Goal: Task Accomplishment & Management: Complete application form

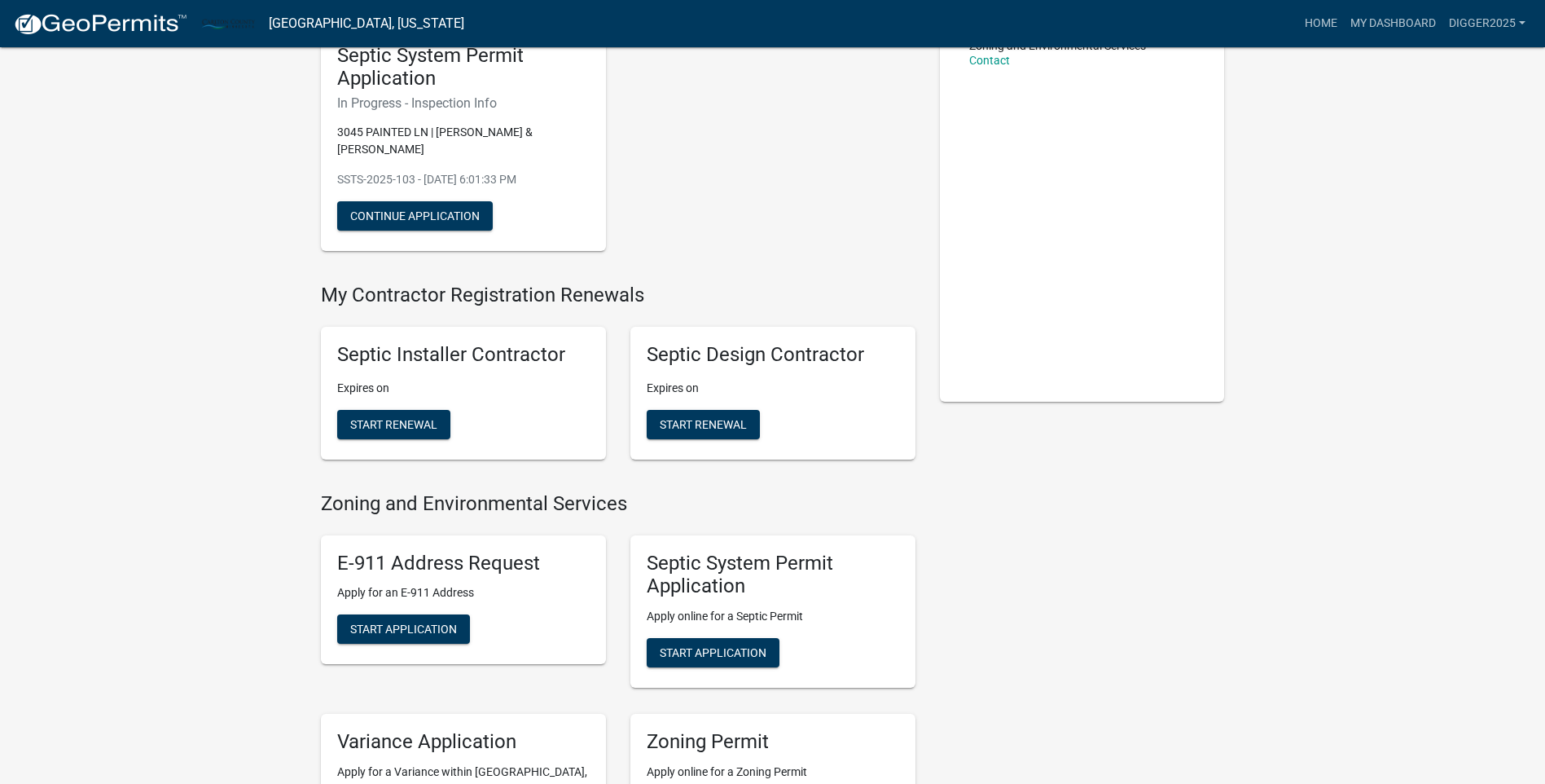
scroll to position [244, 0]
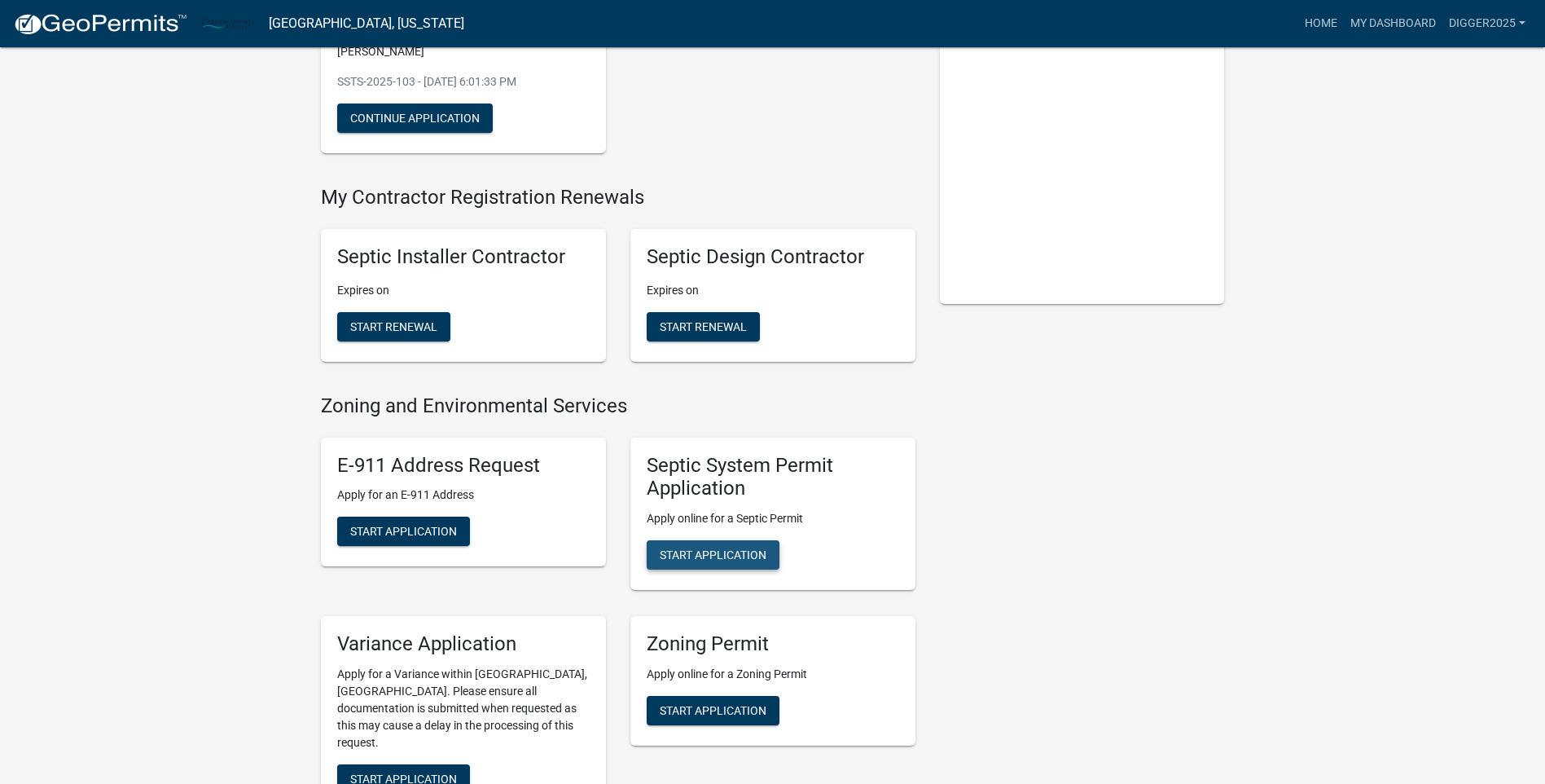
click at [737, 548] on span "Start Application" at bounding box center [713, 554] width 106 height 13
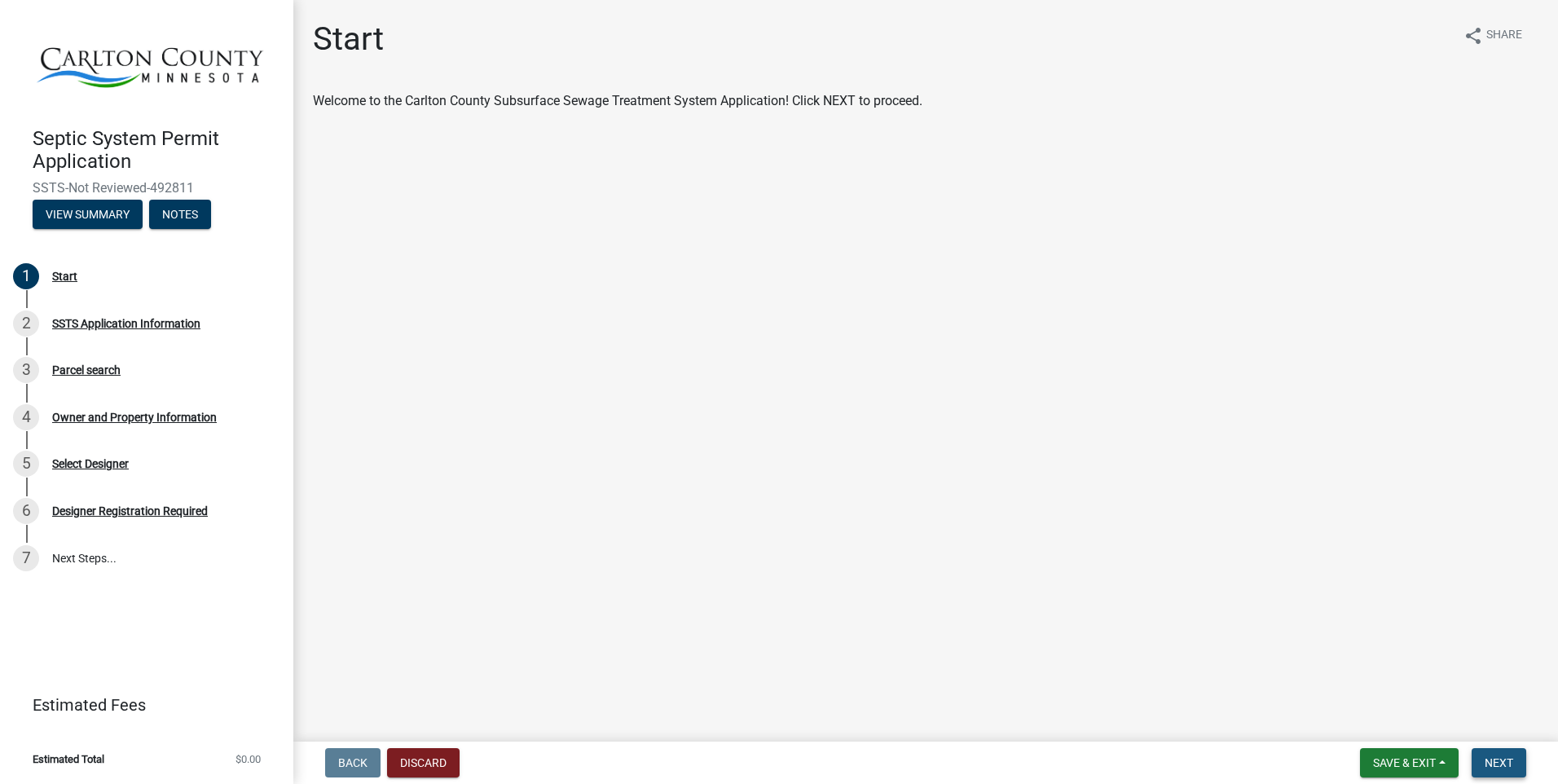
click at [1509, 769] on span "Next" at bounding box center [1498, 762] width 28 height 13
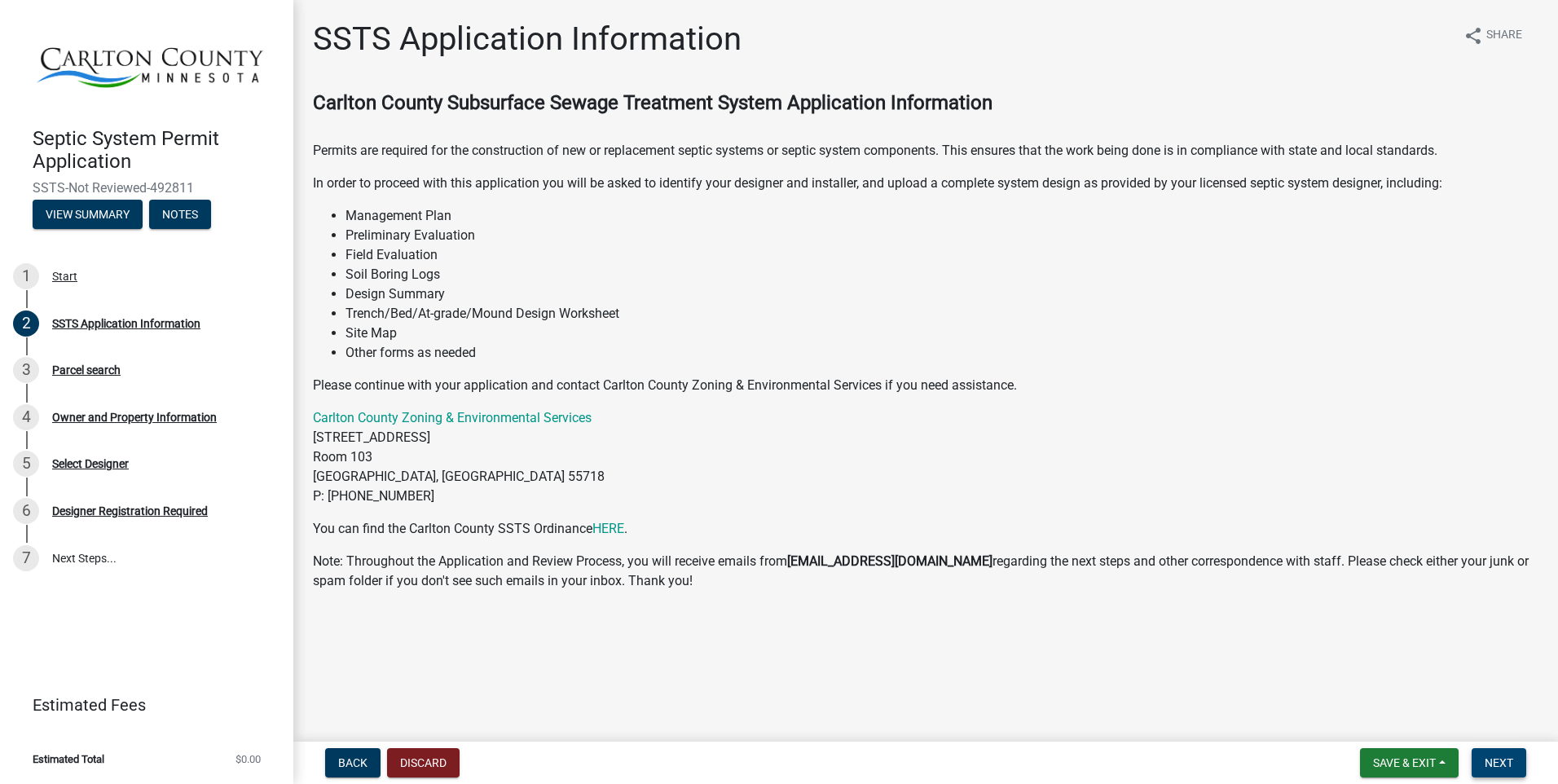
click at [1513, 763] on button "Next" at bounding box center [1499, 762] width 54 height 29
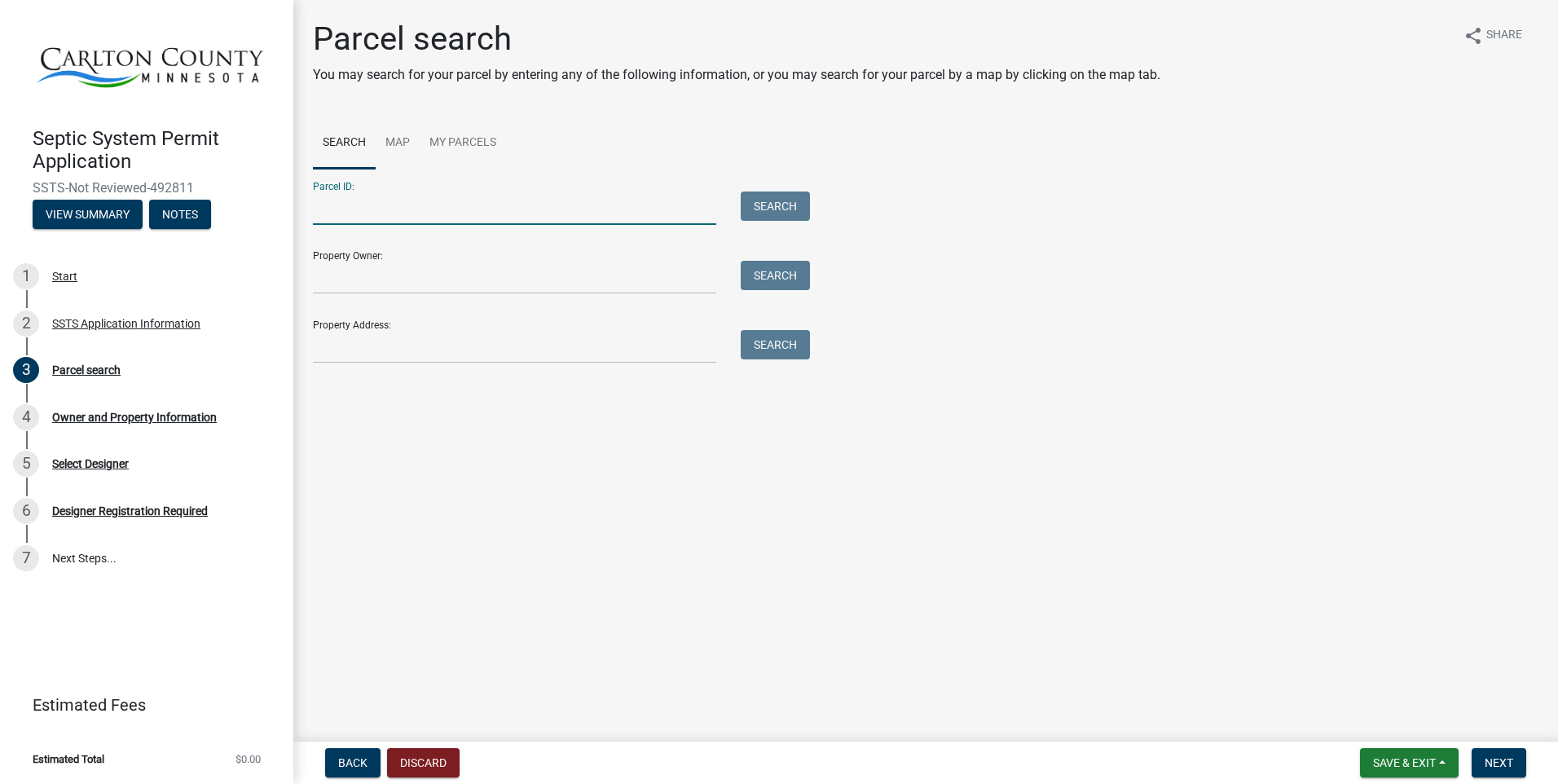
click at [357, 202] on input "Parcel ID:" at bounding box center [514, 208] width 404 height 34
type input "39-045-0390"
click at [789, 205] on button "Search" at bounding box center [776, 206] width 70 height 29
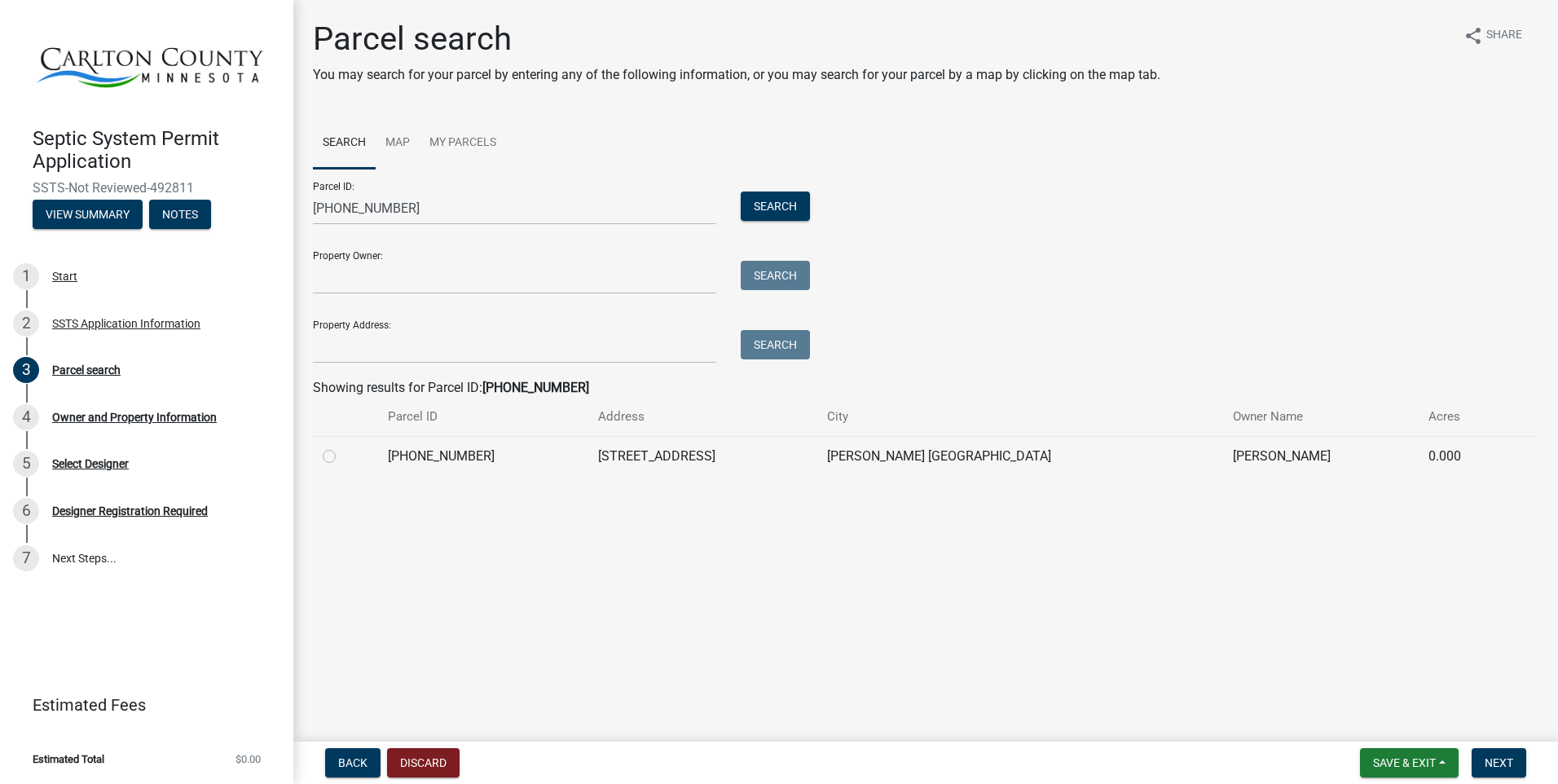
click at [342, 446] on label at bounding box center [342, 446] width 0 height 0
click at [342, 456] on input "radio" at bounding box center [347, 451] width 11 height 11
radio input "true"
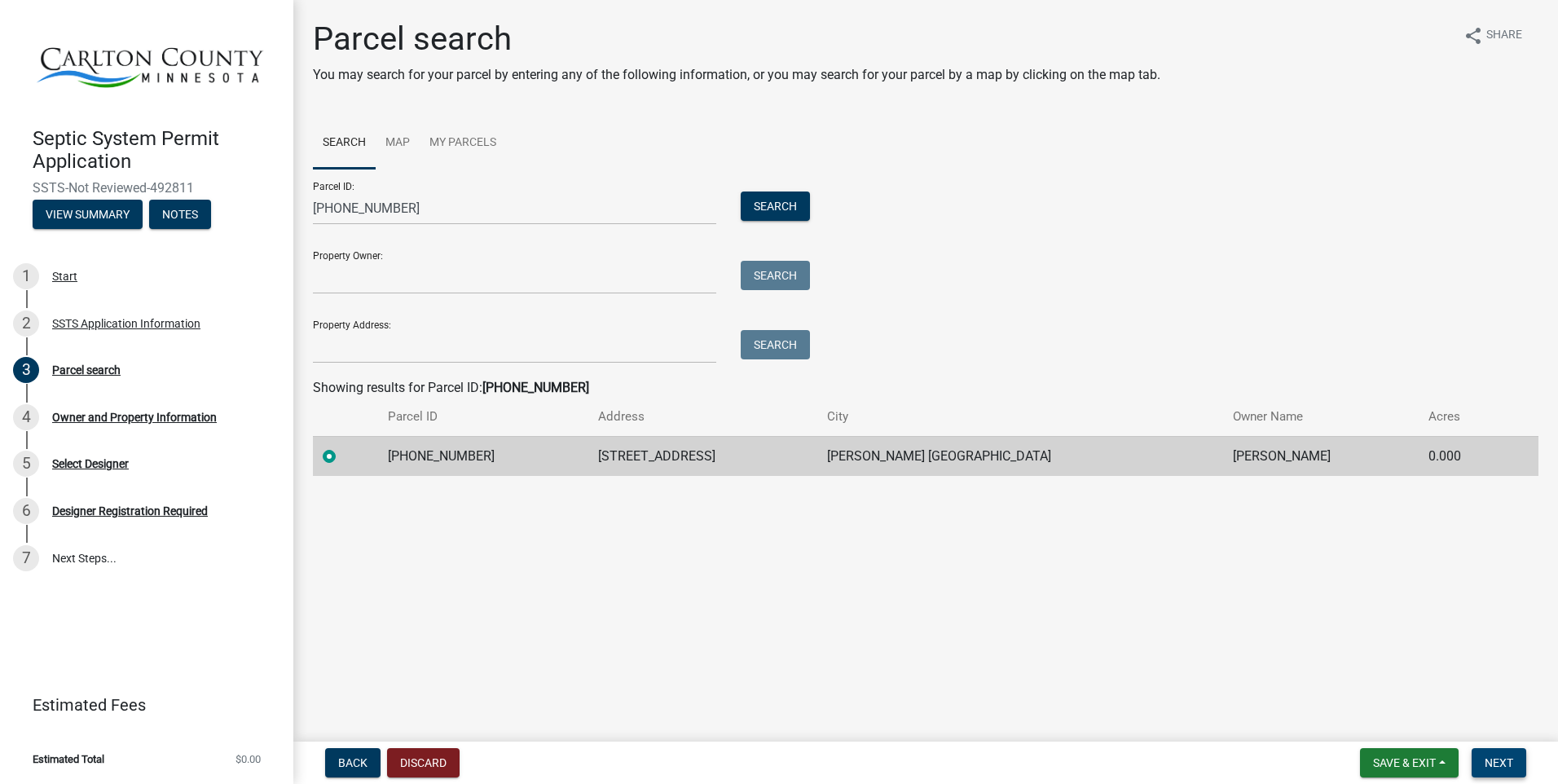
click at [1504, 758] on span "Next" at bounding box center [1498, 762] width 28 height 13
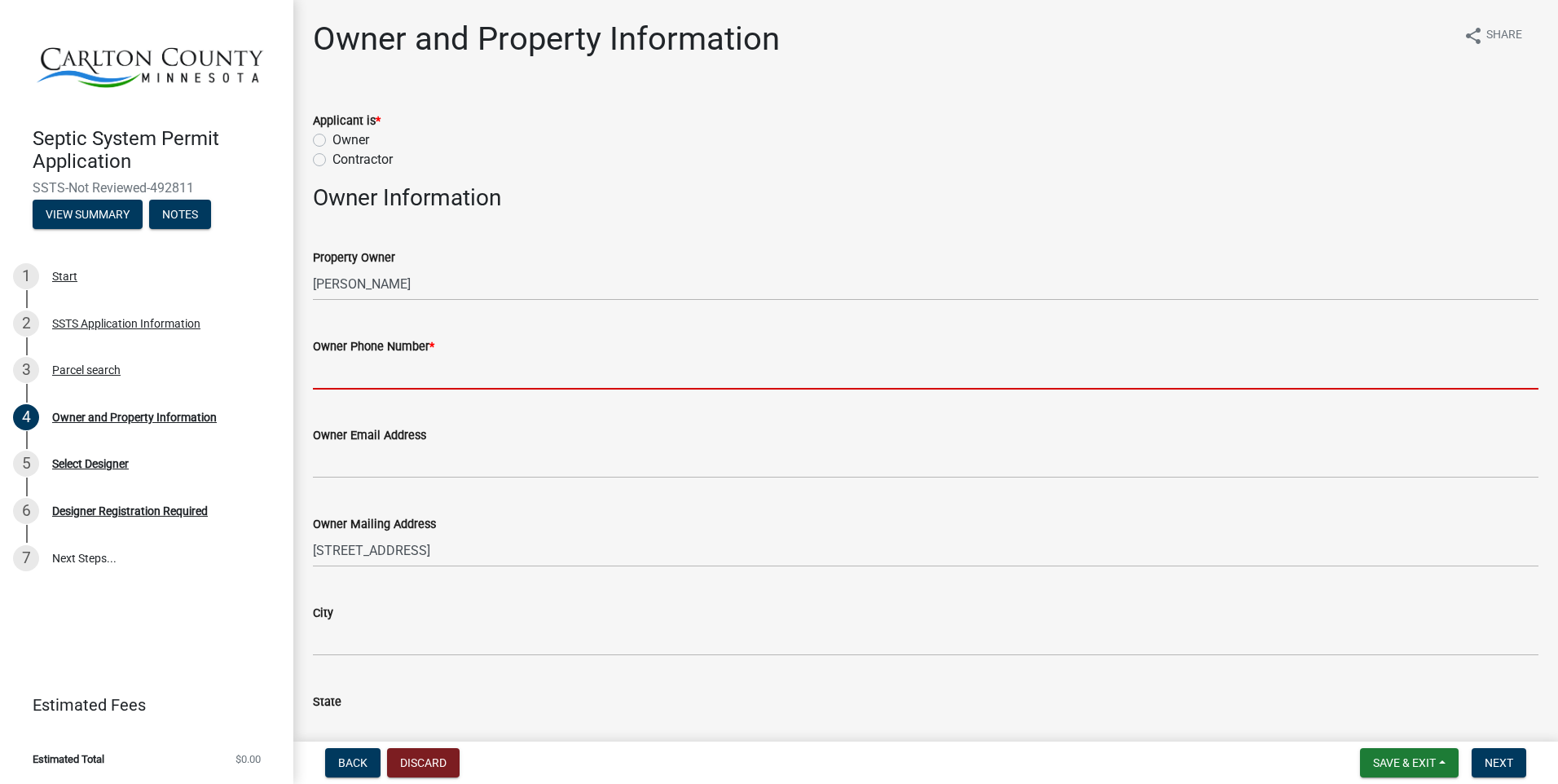
click at [405, 362] on input "Owner Phone Number *" at bounding box center [926, 373] width 1226 height 34
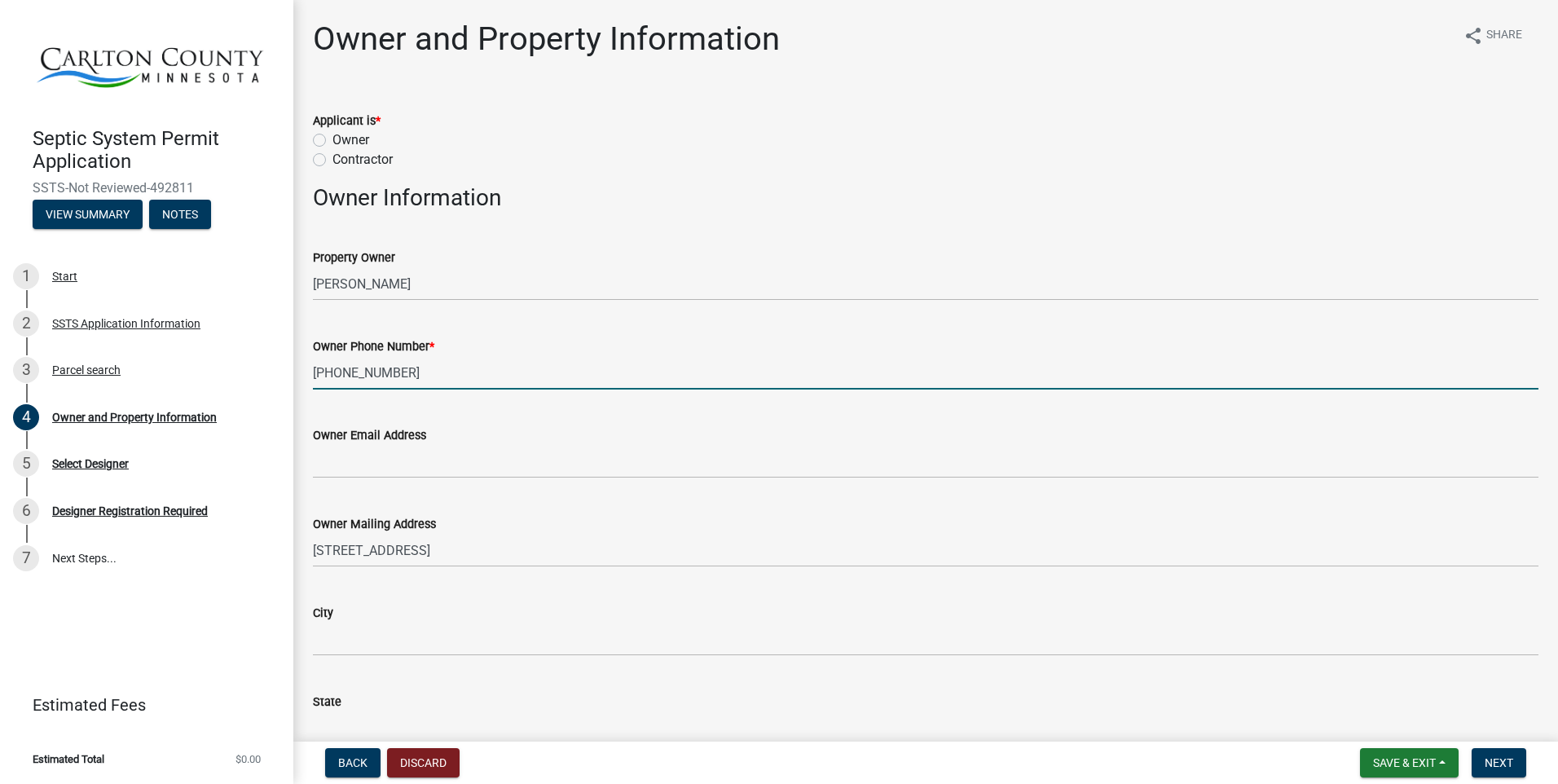
type input "651-497-4656"
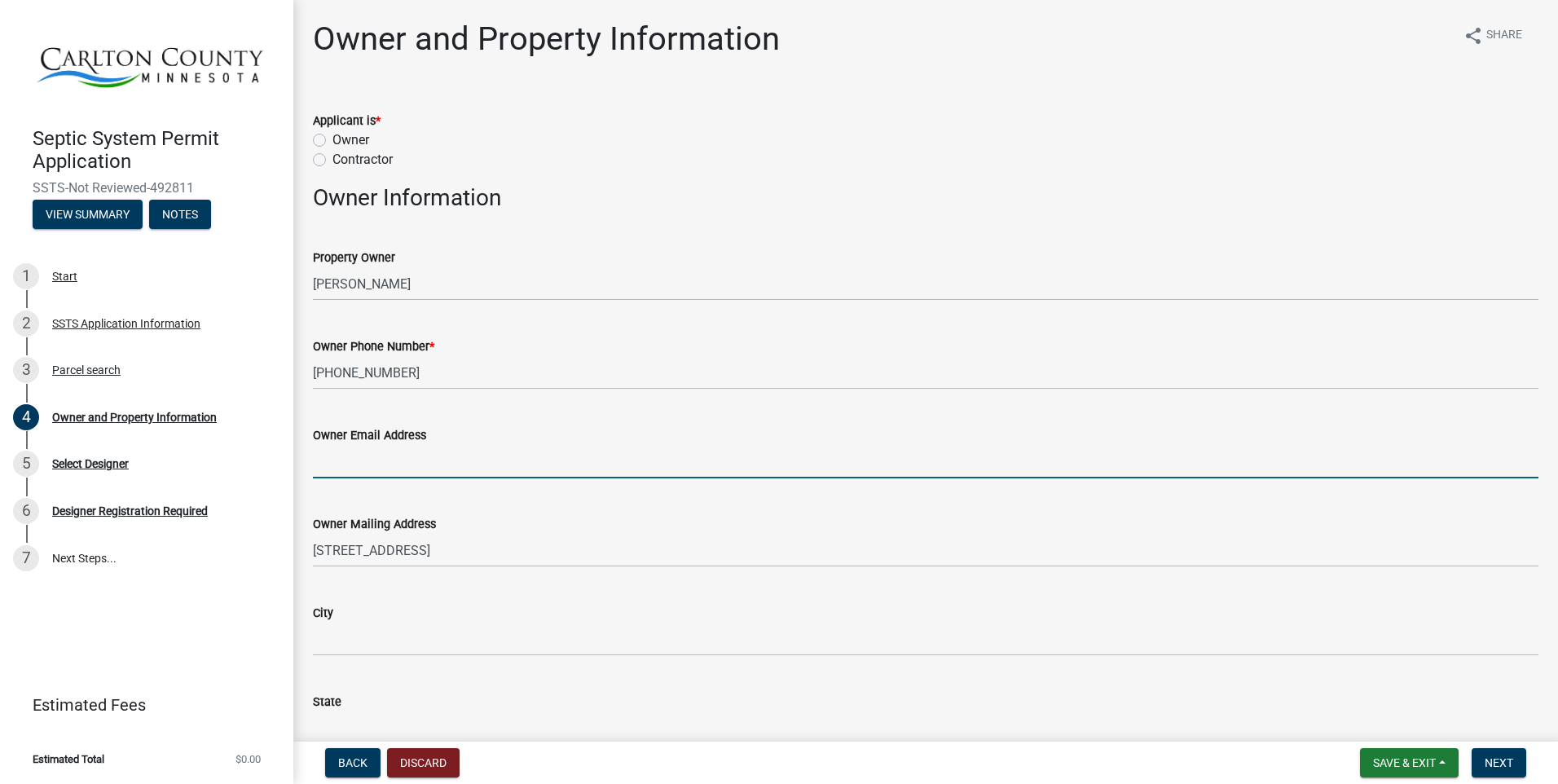
click at [410, 455] on input "Owner Email Address" at bounding box center [926, 461] width 1226 height 34
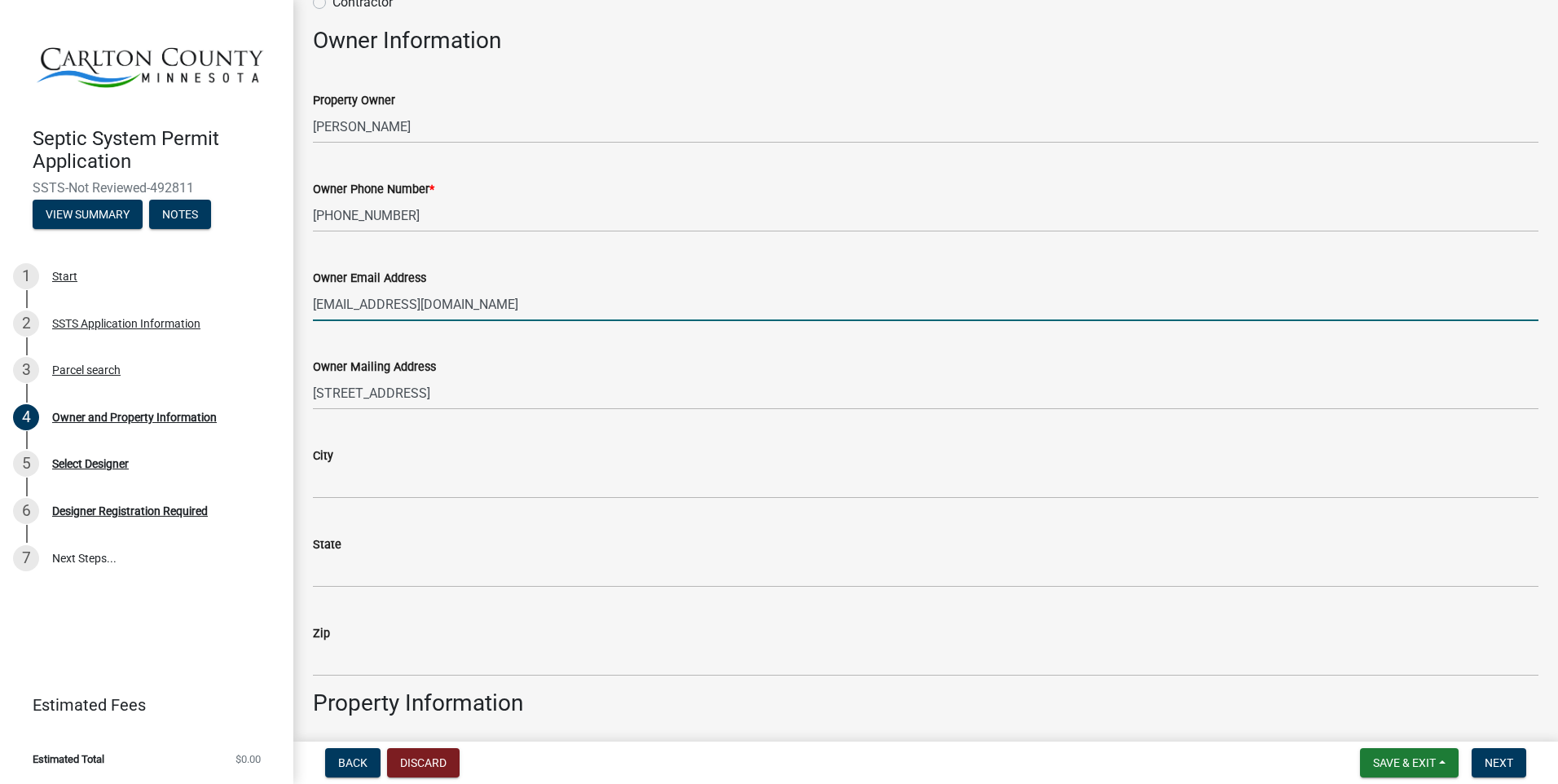
scroll to position [244, 0]
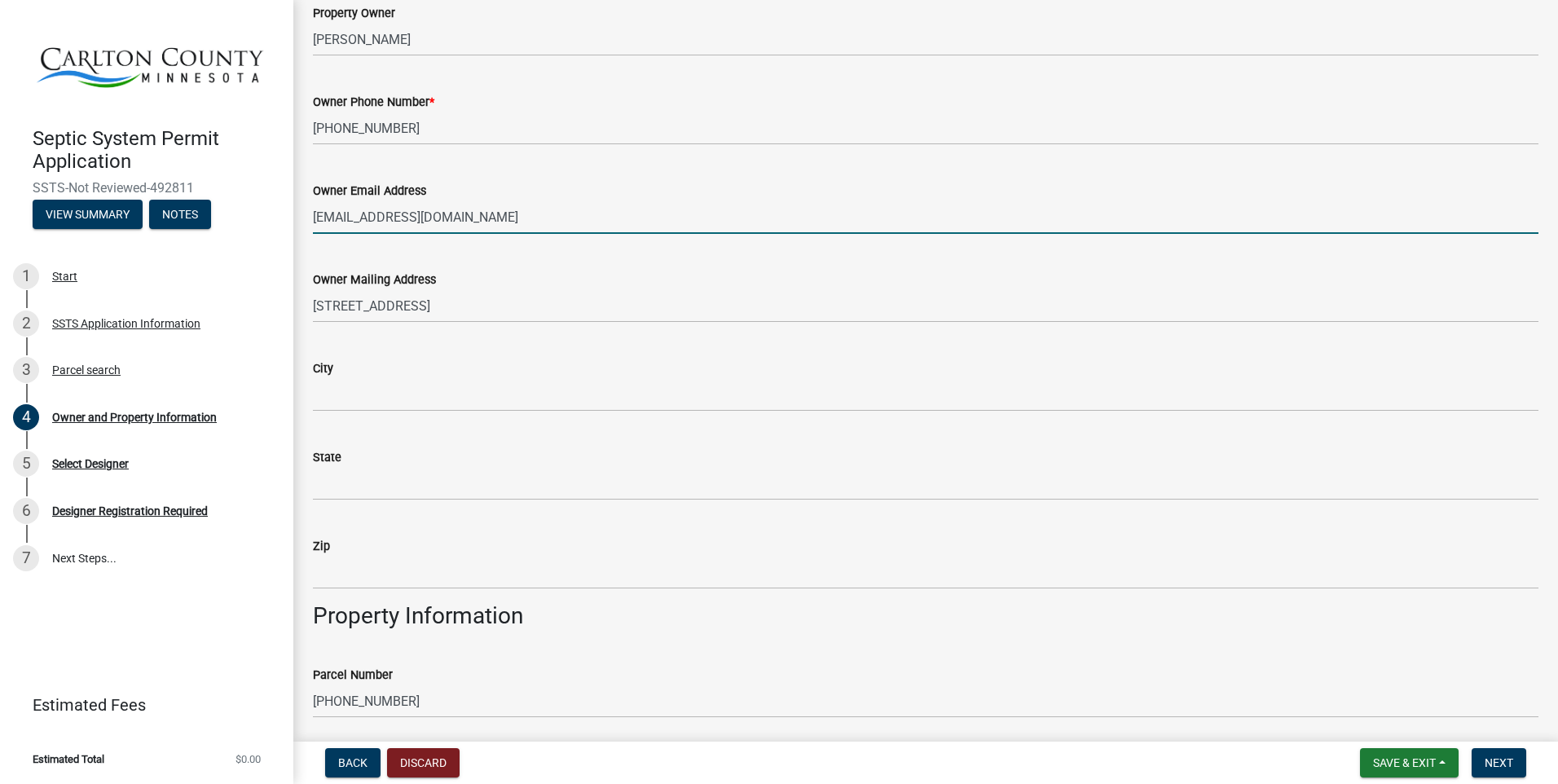
type input "sidneyrochelle@mail.com"
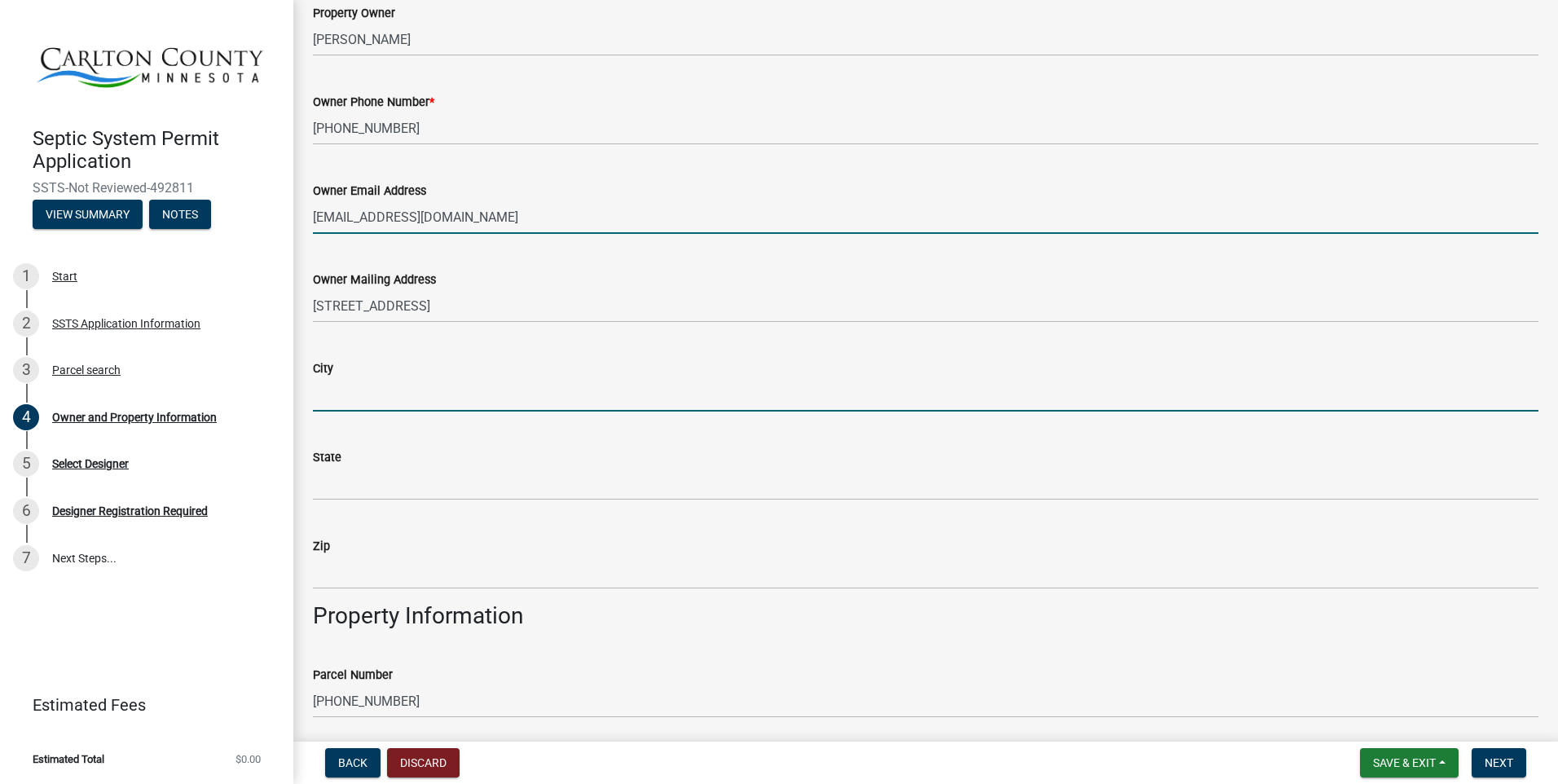
click at [352, 393] on input "City" at bounding box center [926, 394] width 1226 height 34
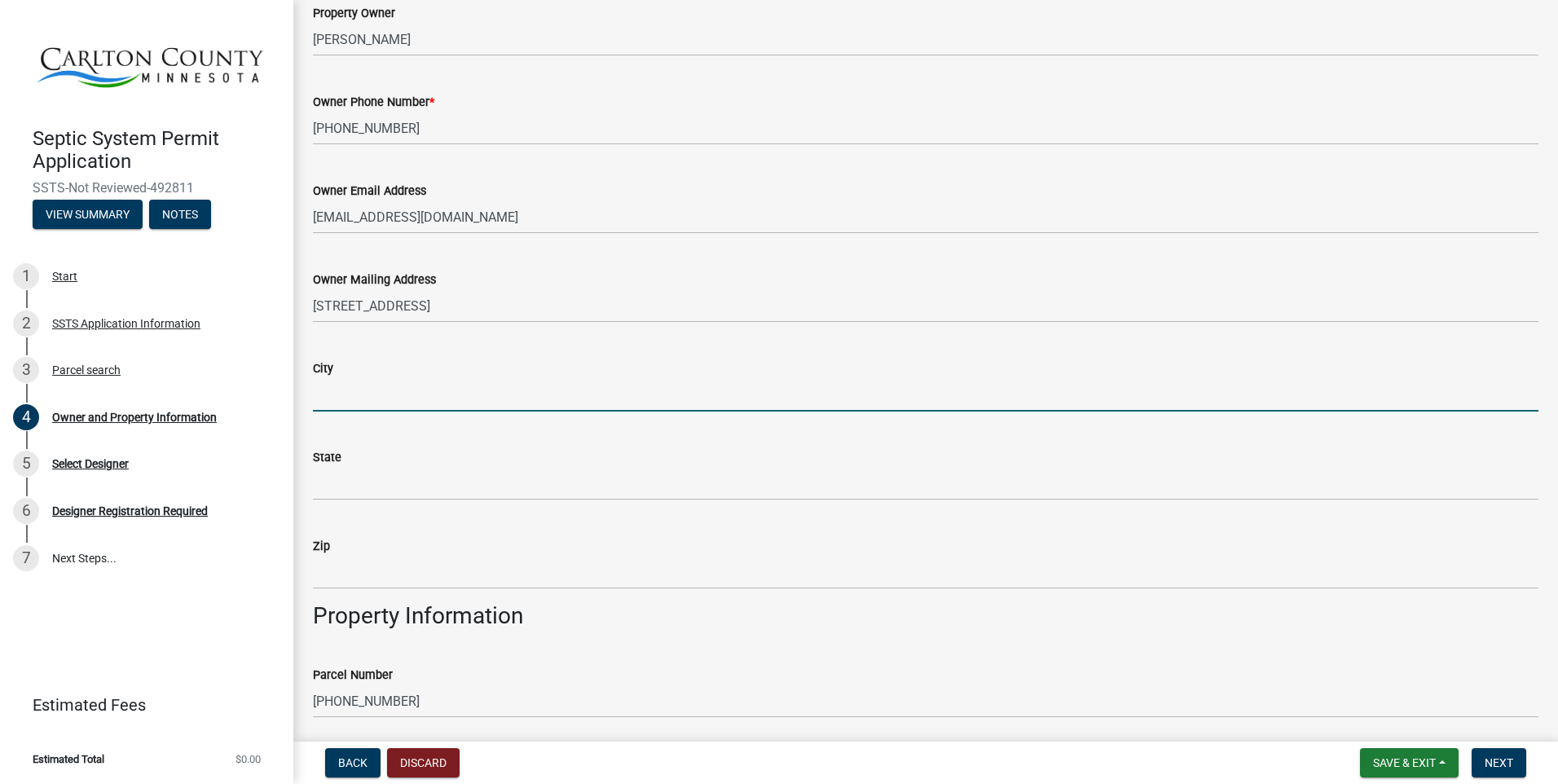
type input "Barnum"
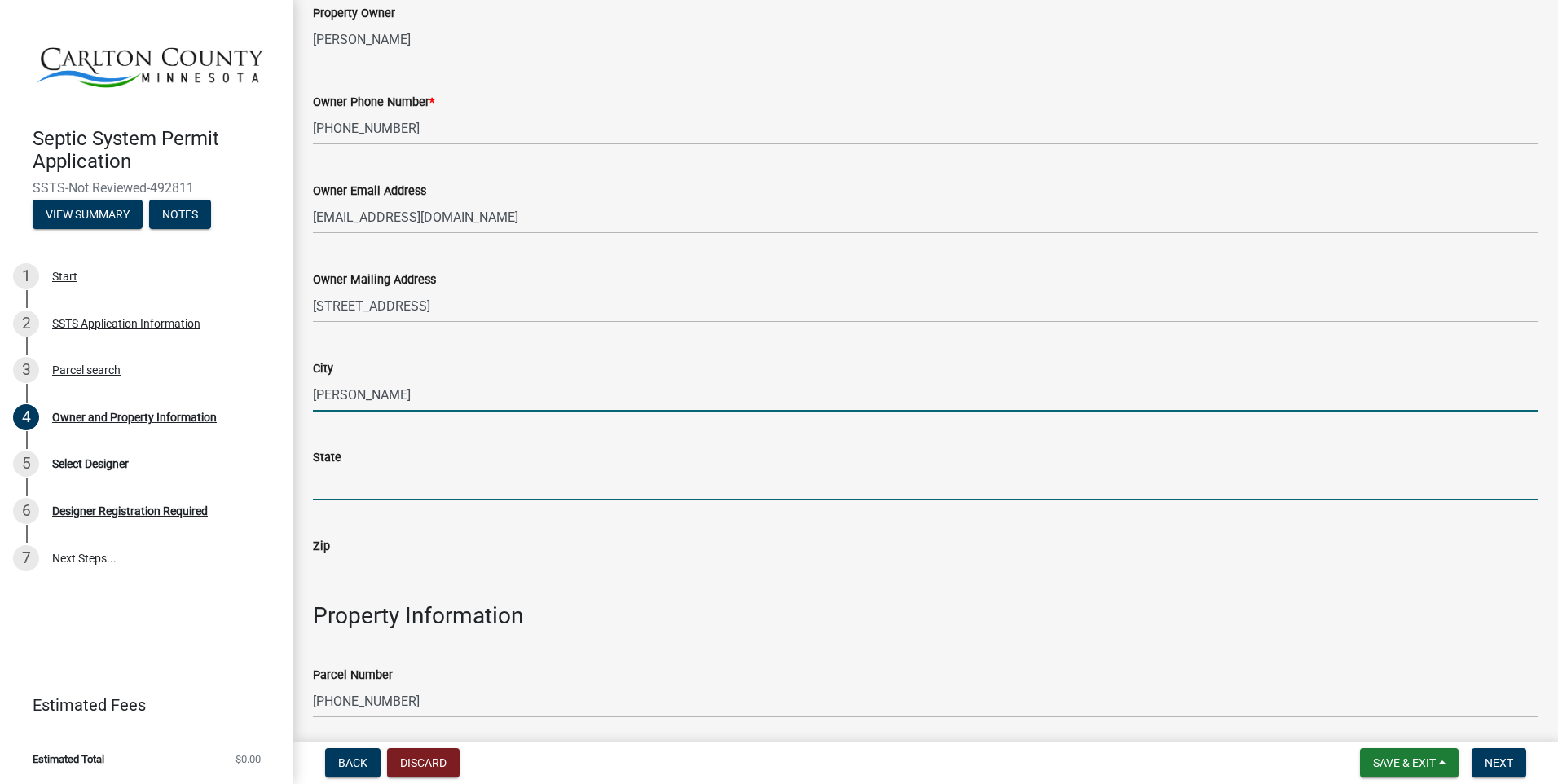
type input "MN"
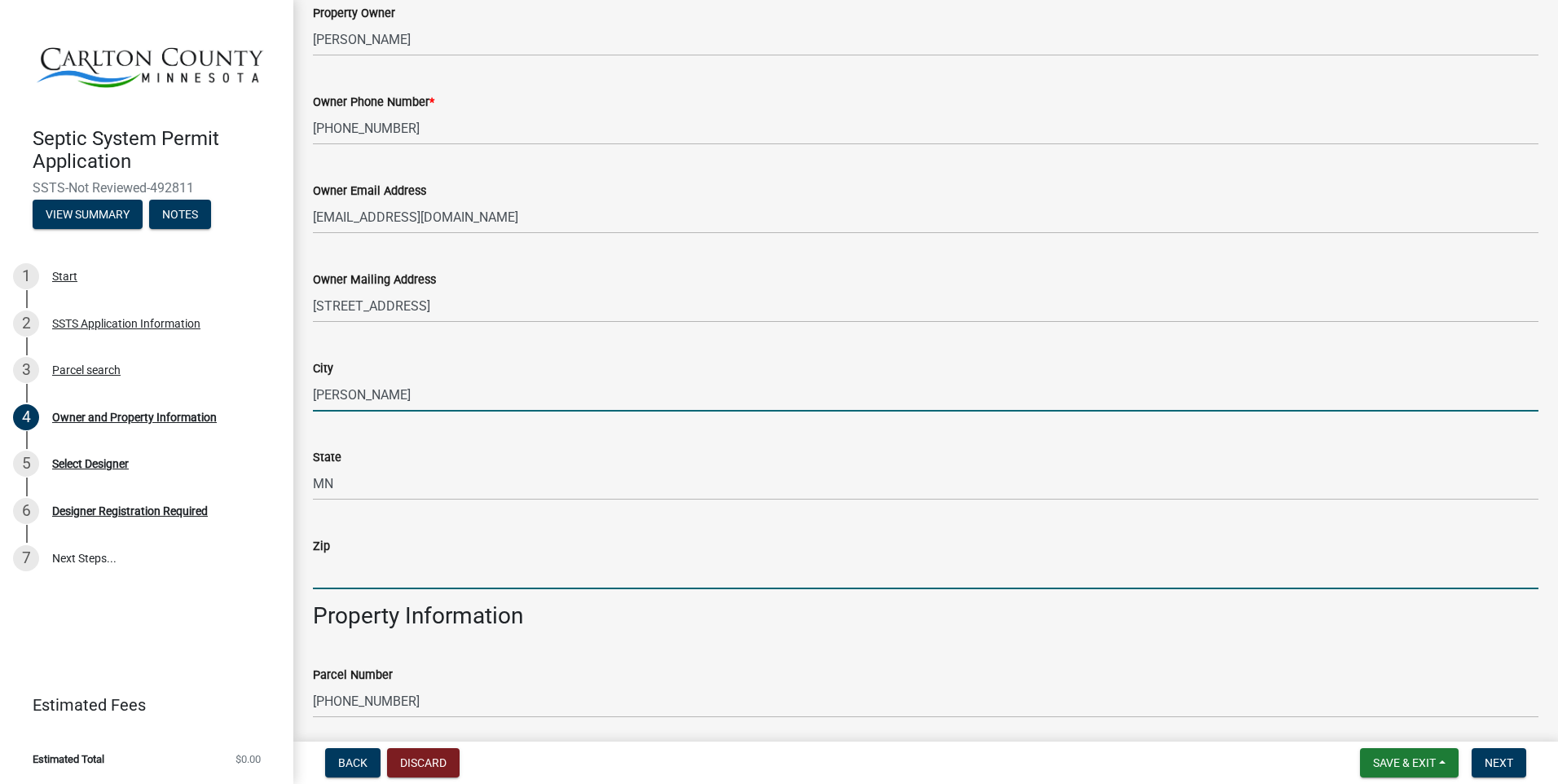
type input "55707"
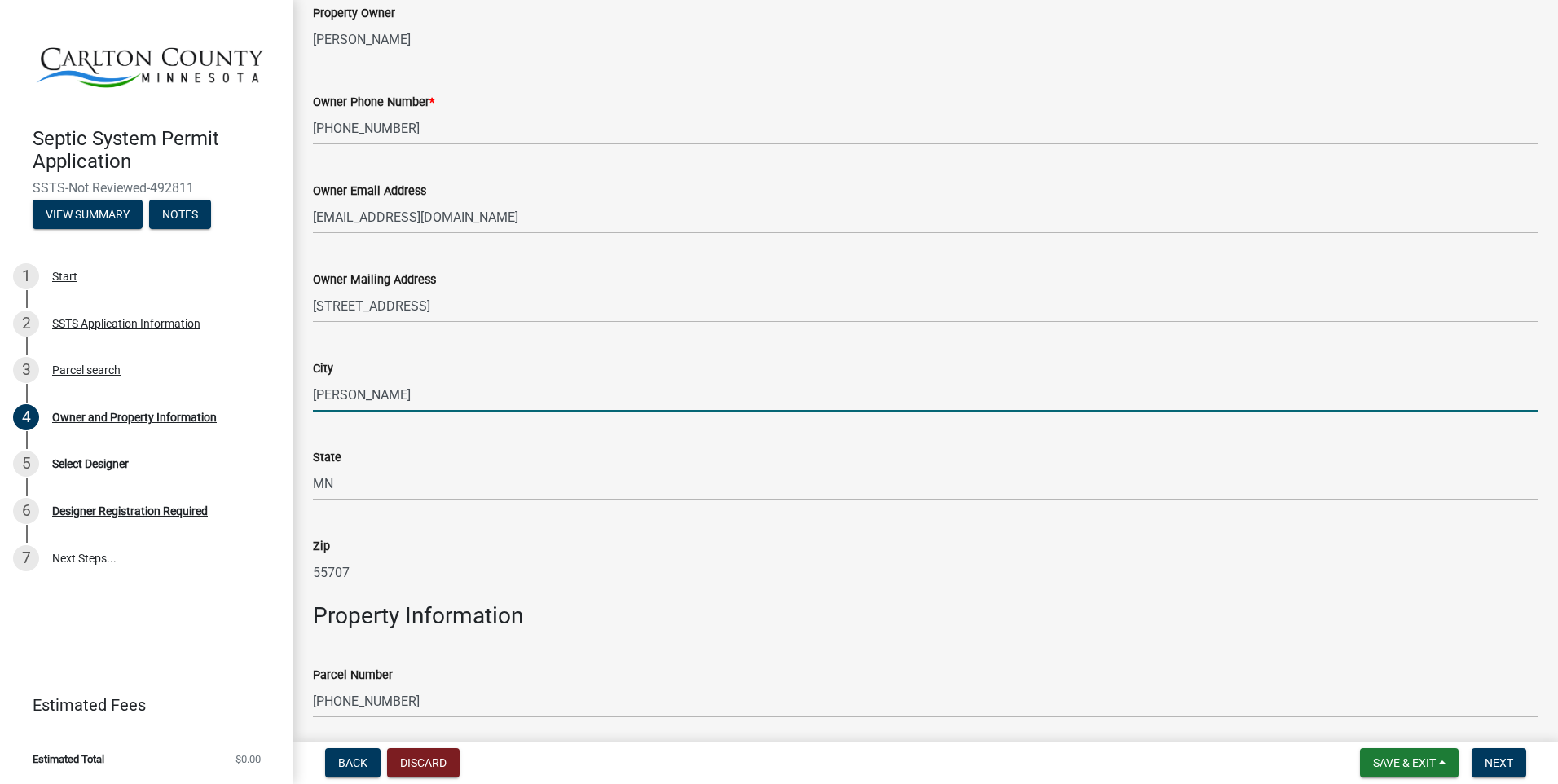
type input "55707"
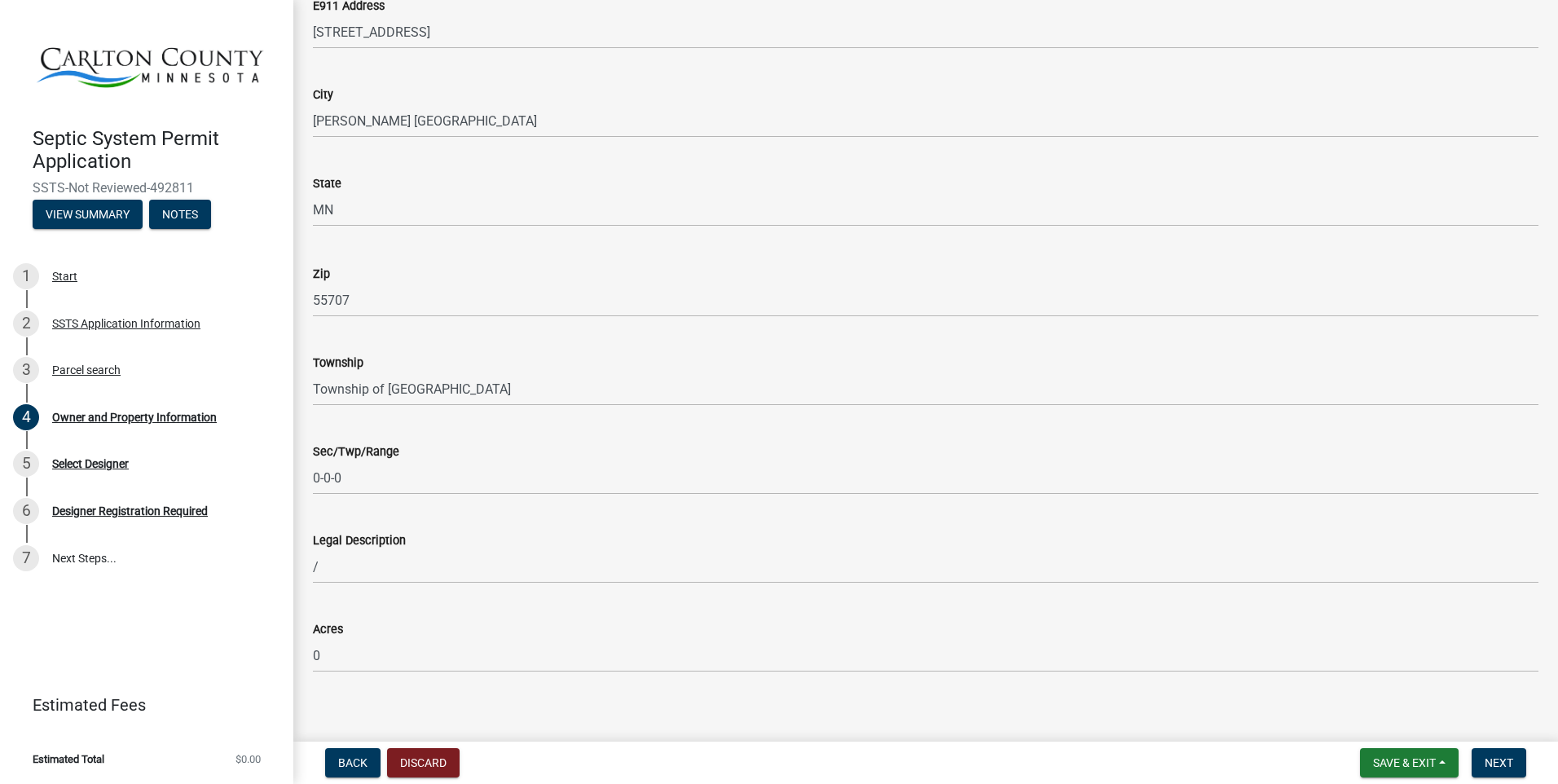
scroll to position [1015, 0]
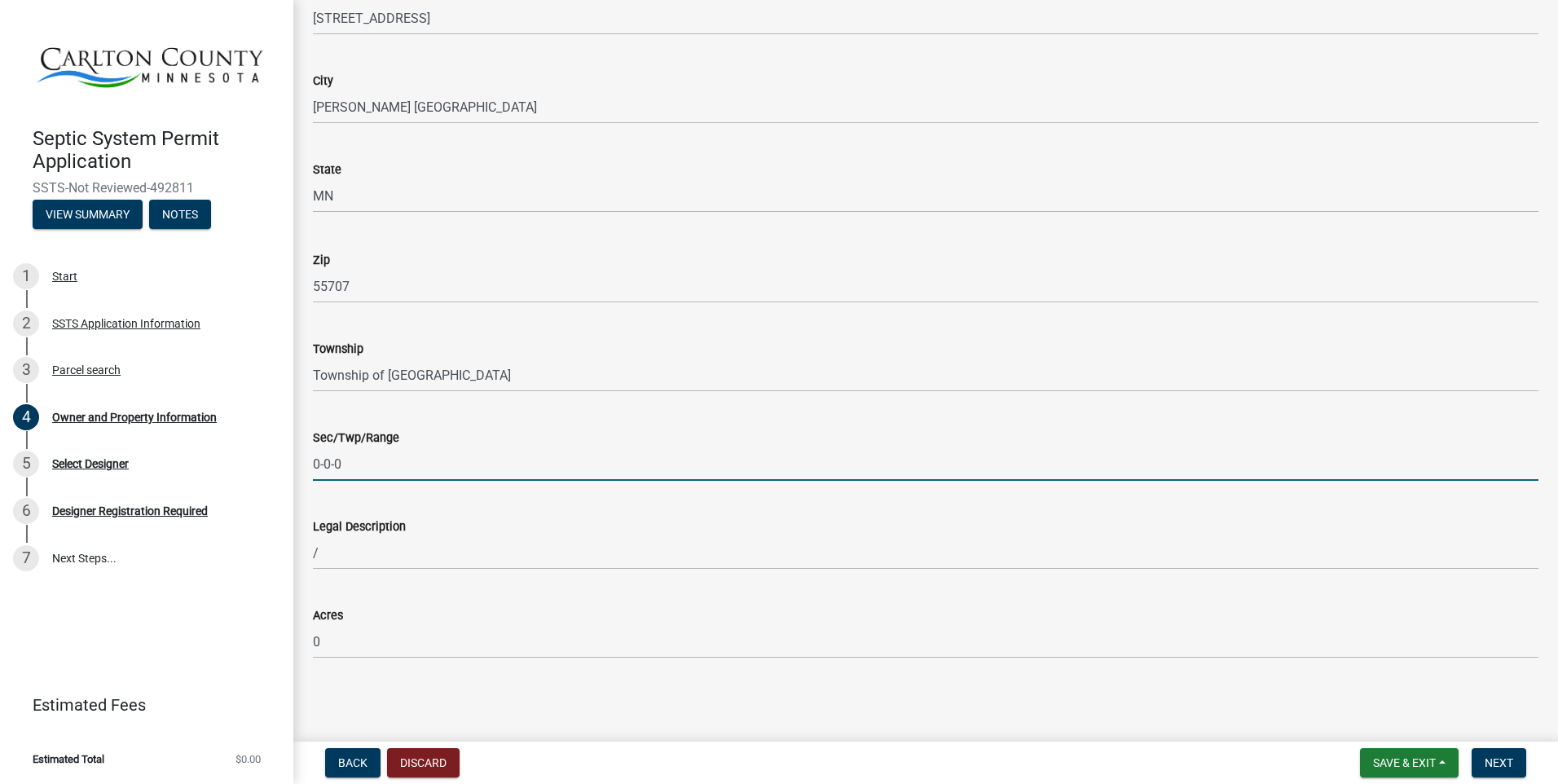
click at [354, 465] on input "0-0-0" at bounding box center [926, 464] width 1226 height 34
type input "7-46-18W"
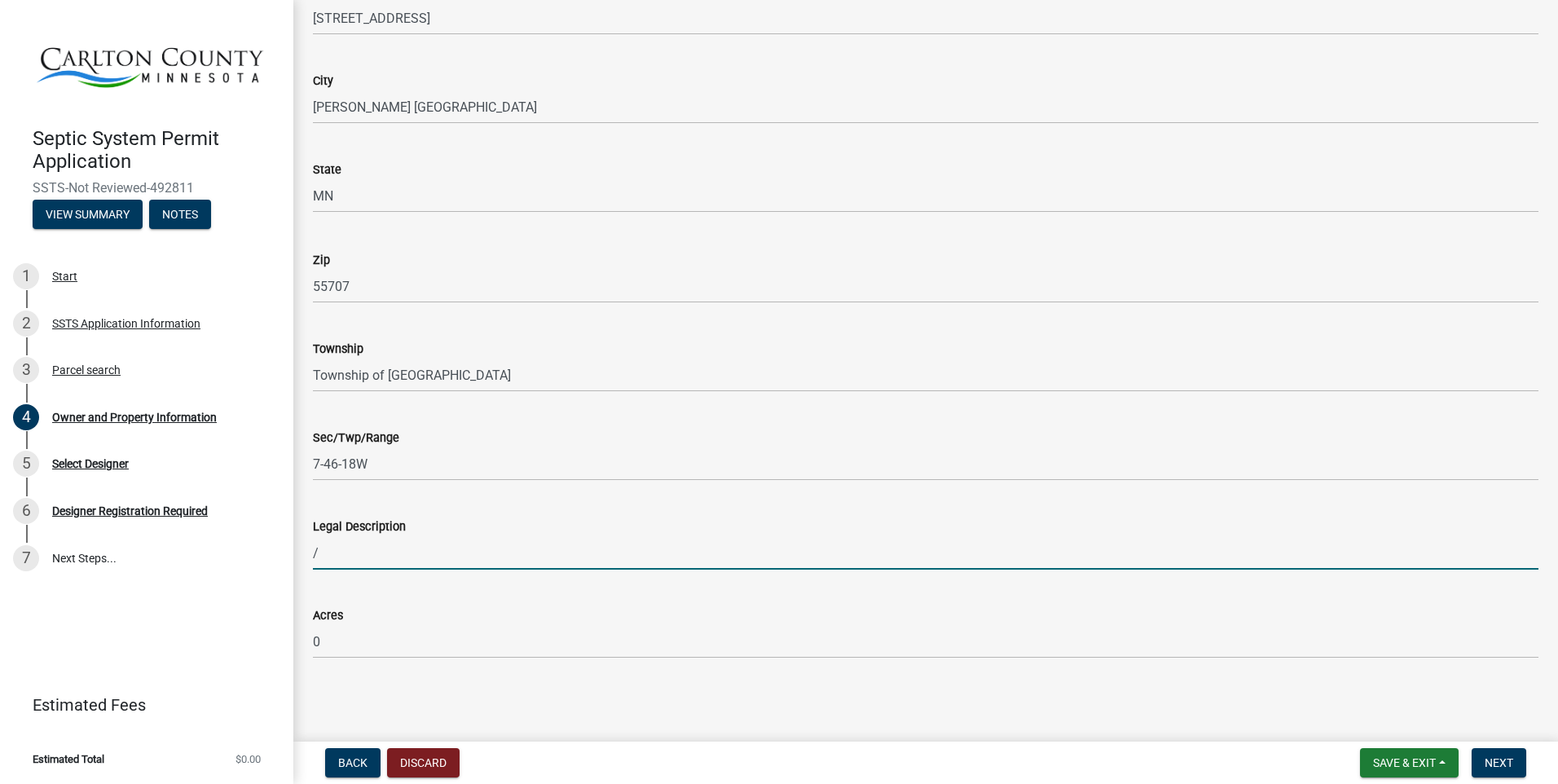
click at [332, 552] on input "/" at bounding box center [926, 553] width 1226 height 34
type input "Bay View on Little Hanging Horn Lake Lot 17 Block 4"
click at [1494, 766] on span "Next" at bounding box center [1498, 762] width 28 height 13
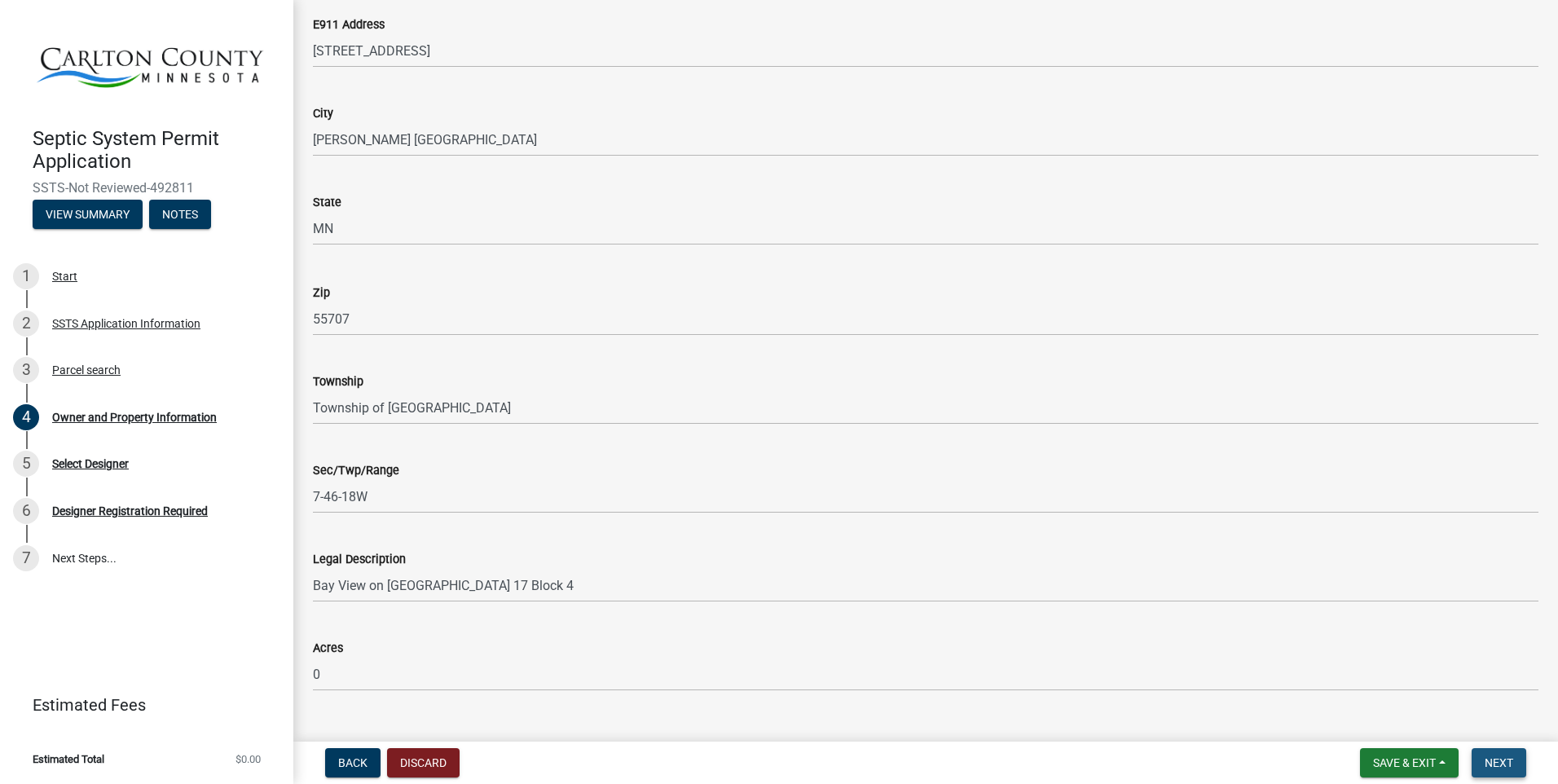
scroll to position [1048, 0]
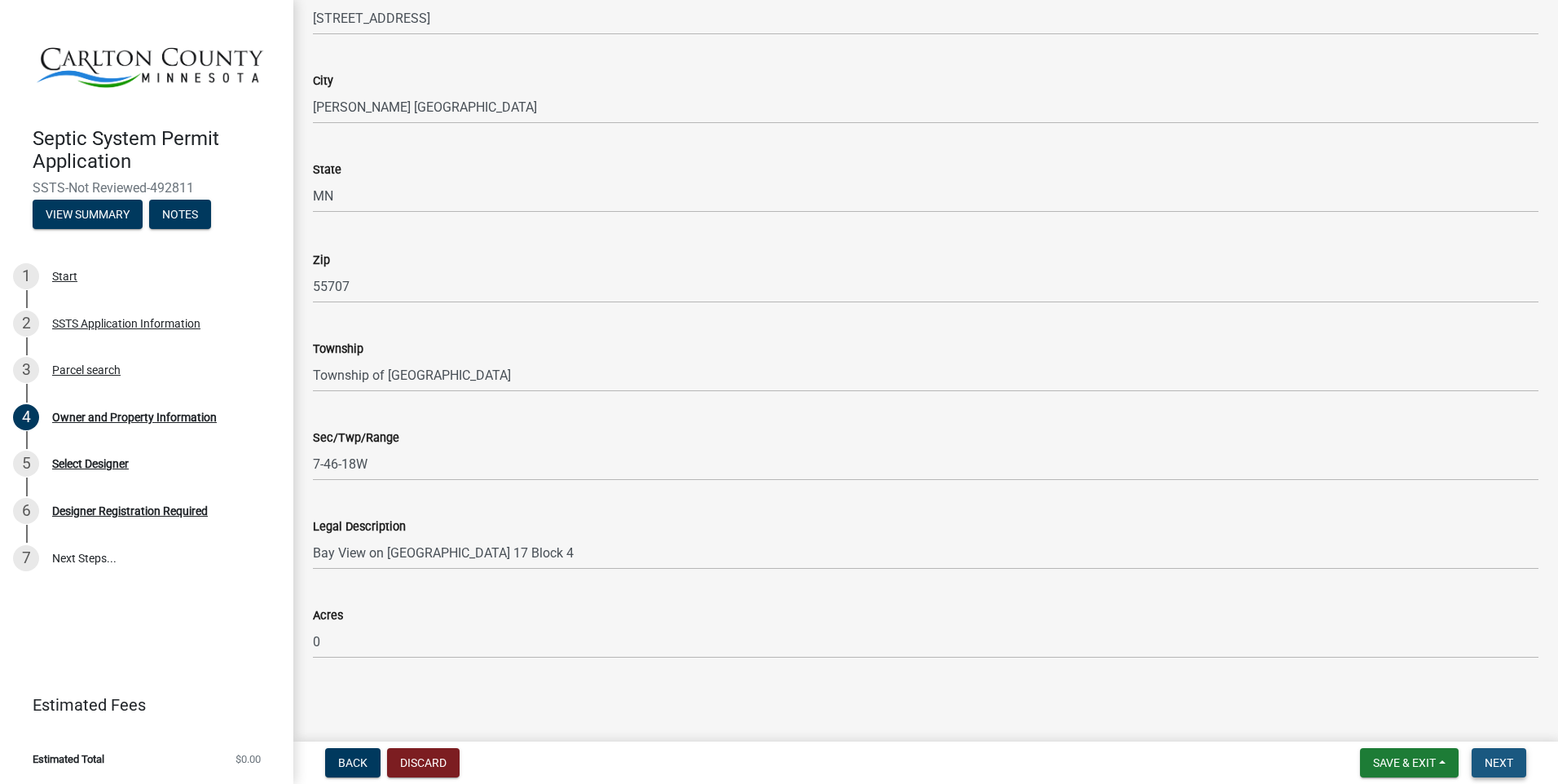
click at [1492, 763] on span "Next" at bounding box center [1498, 762] width 28 height 13
click at [1498, 760] on span "Next" at bounding box center [1498, 762] width 28 height 13
click at [1488, 753] on button "Next" at bounding box center [1499, 762] width 54 height 29
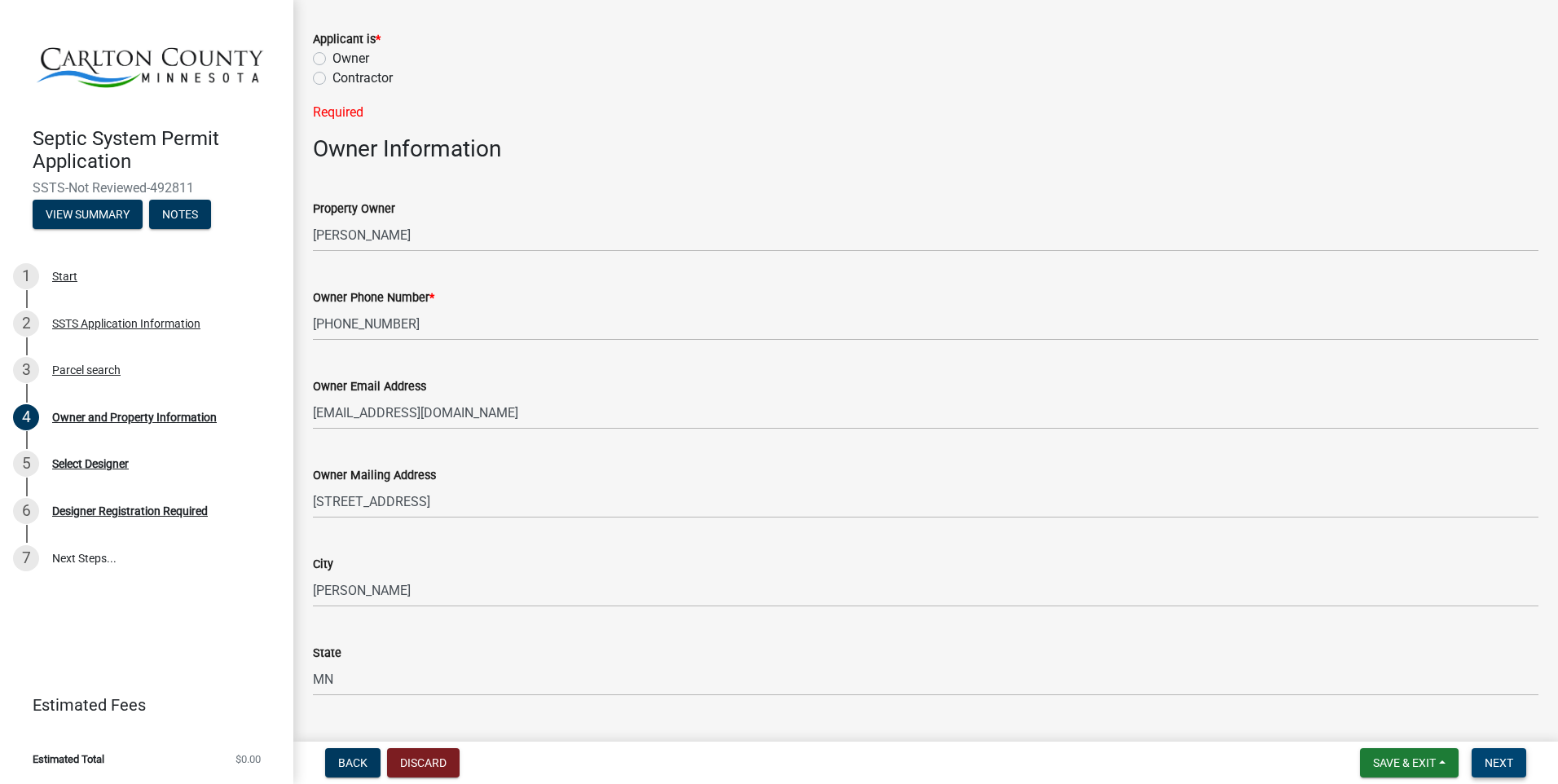
scroll to position [0, 0]
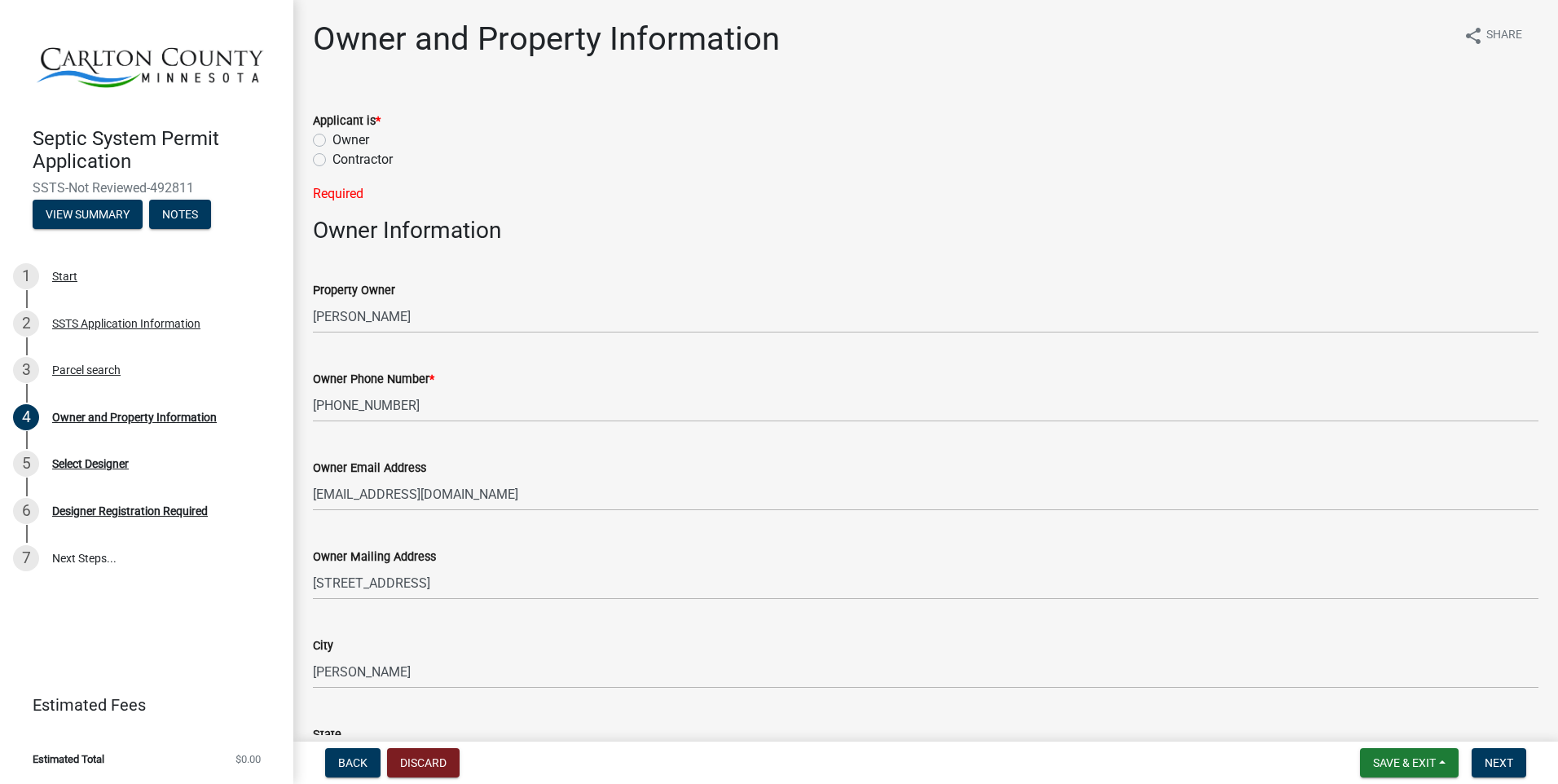
click at [332, 139] on label "Owner" at bounding box center [351, 140] width 37 height 19
click at [332, 139] on input "Owner" at bounding box center [337, 136] width 11 height 11
radio input "true"
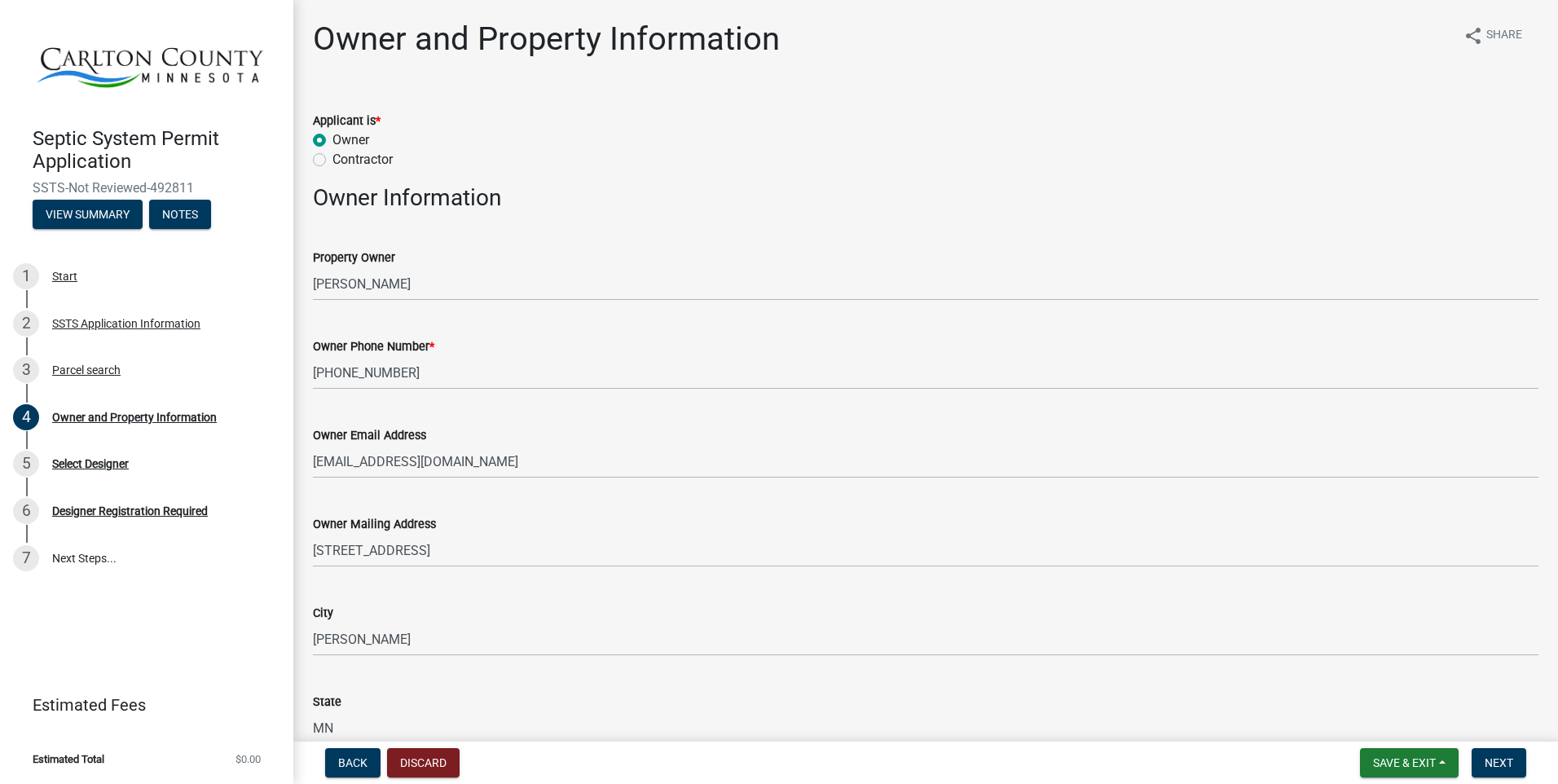
click at [332, 156] on label "Contractor" at bounding box center [362, 160] width 60 height 19
click at [332, 156] on input "Contractor" at bounding box center [337, 155] width 11 height 11
radio input "true"
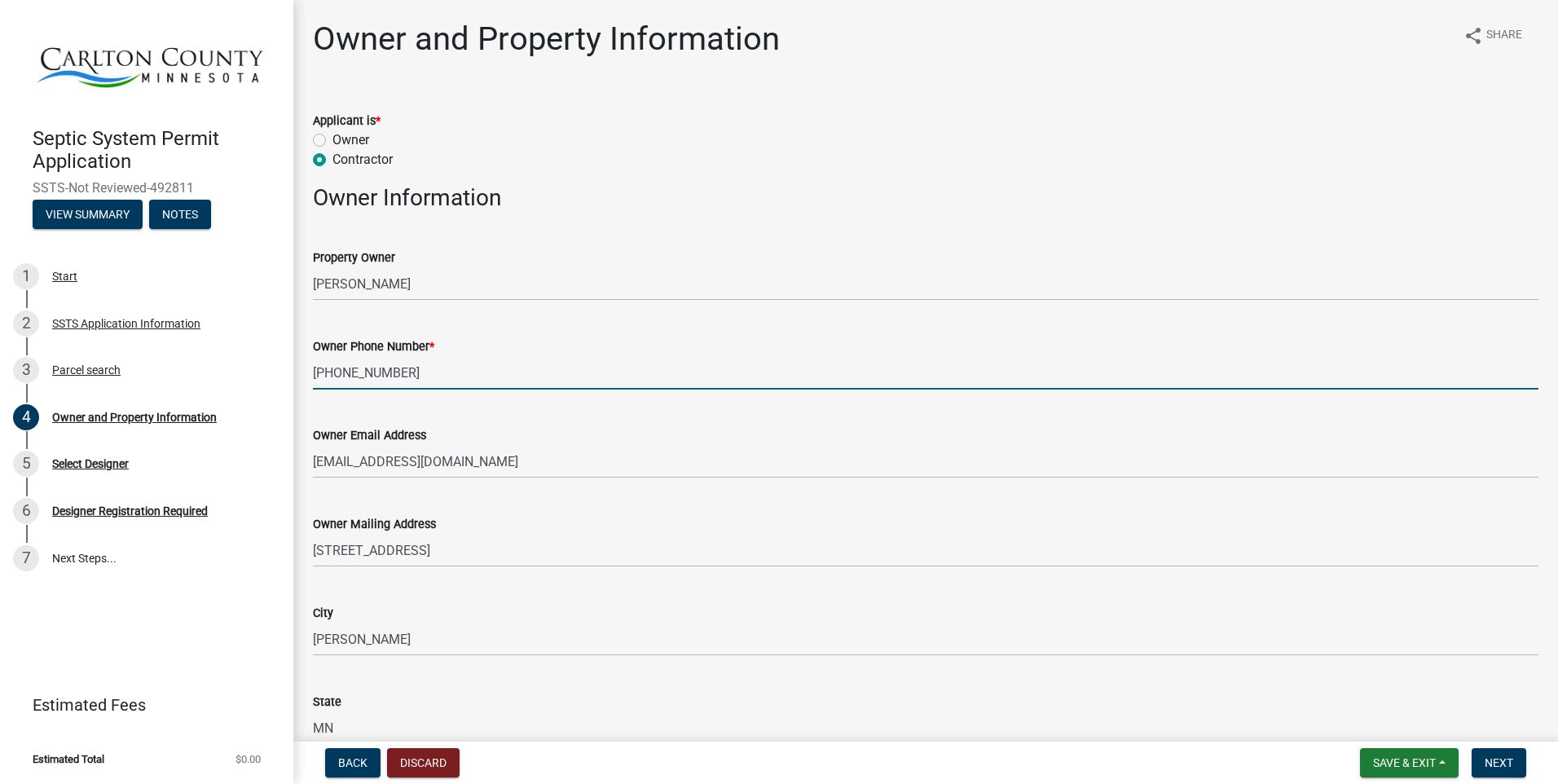
click at [313, 376] on input "651-497-4656" at bounding box center [926, 373] width 1226 height 34
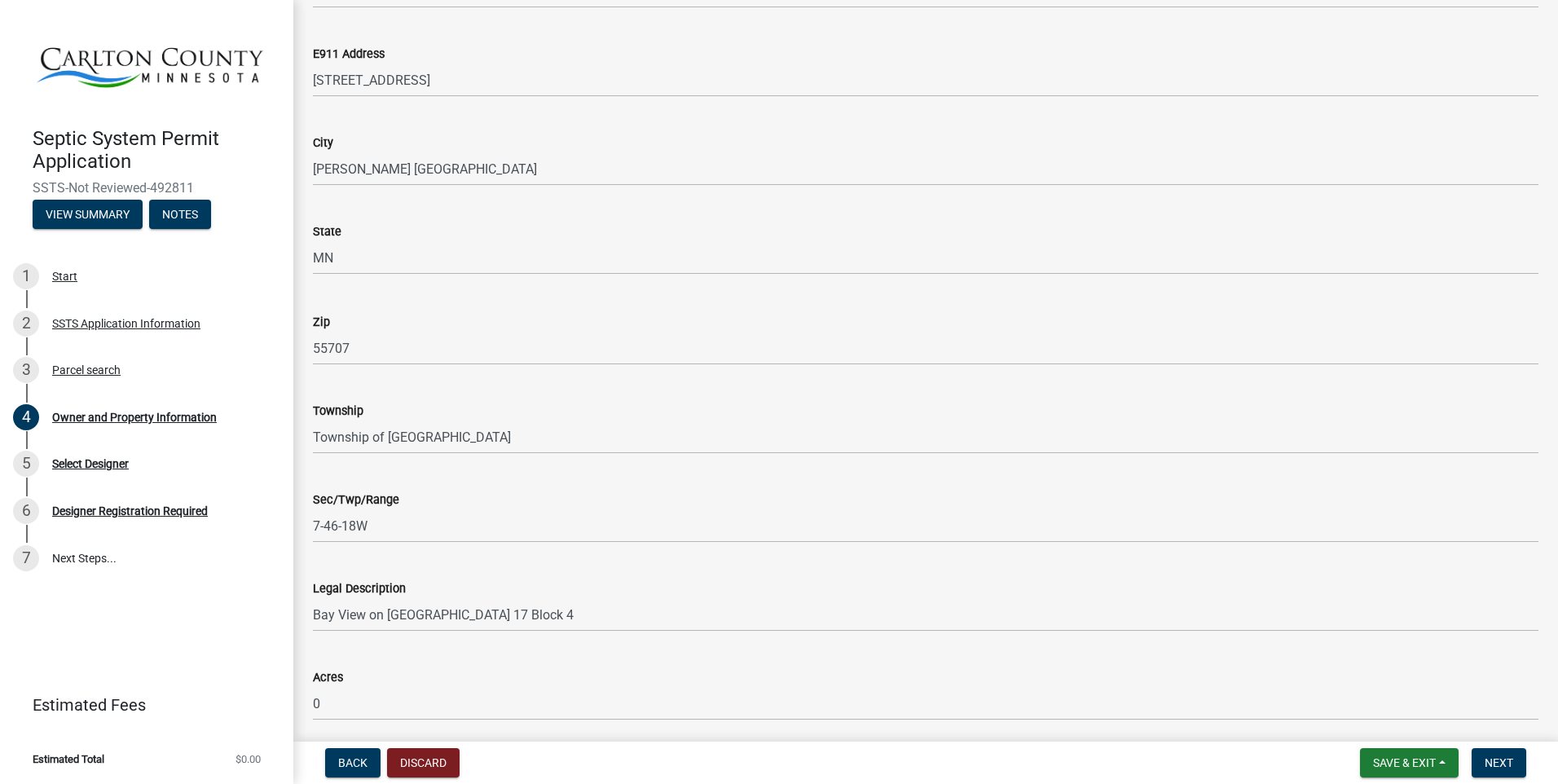
scroll to position [1015, 0]
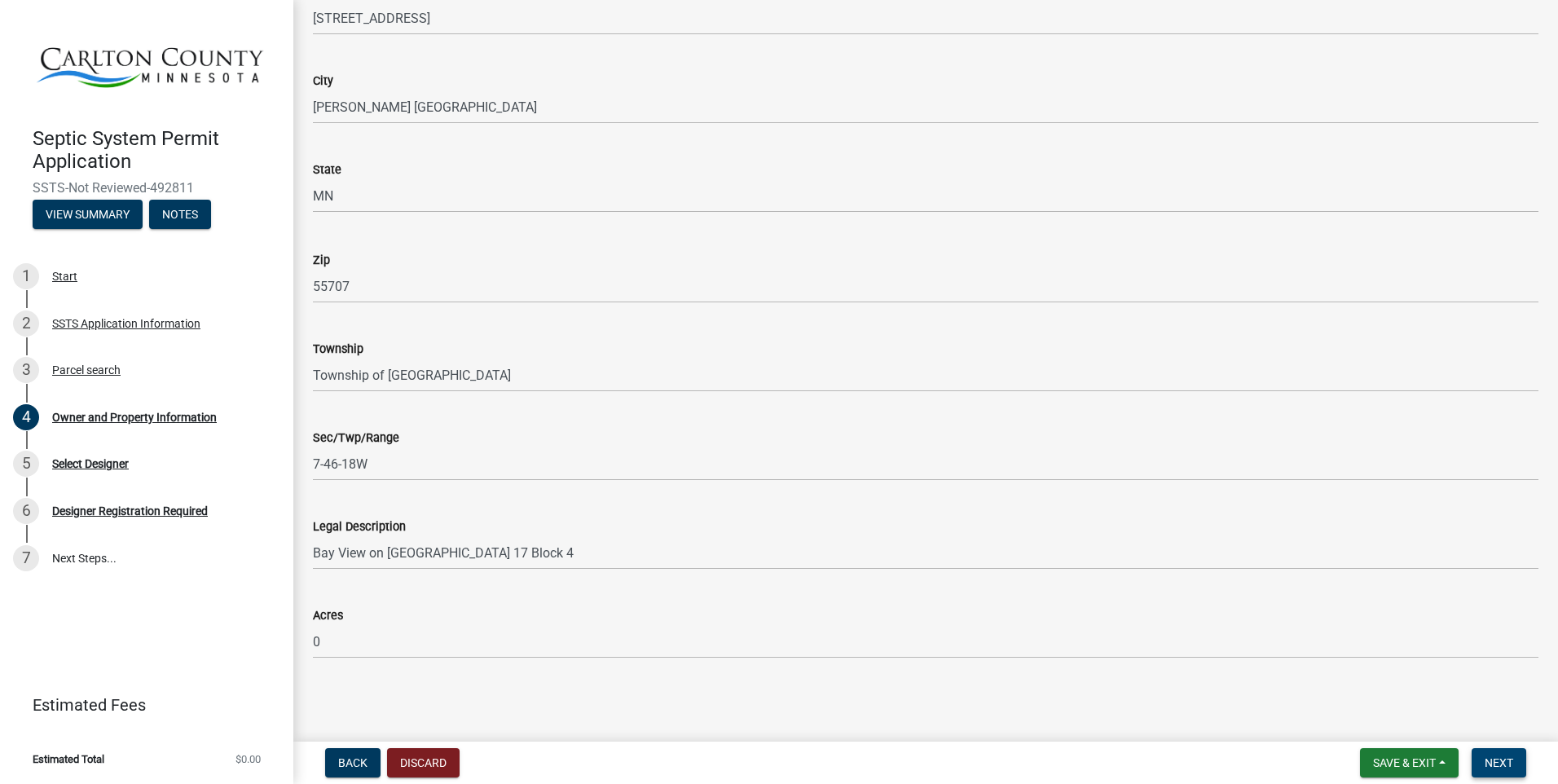
type input "1-651-497-4656"
click at [1504, 756] on span "Next" at bounding box center [1498, 762] width 28 height 13
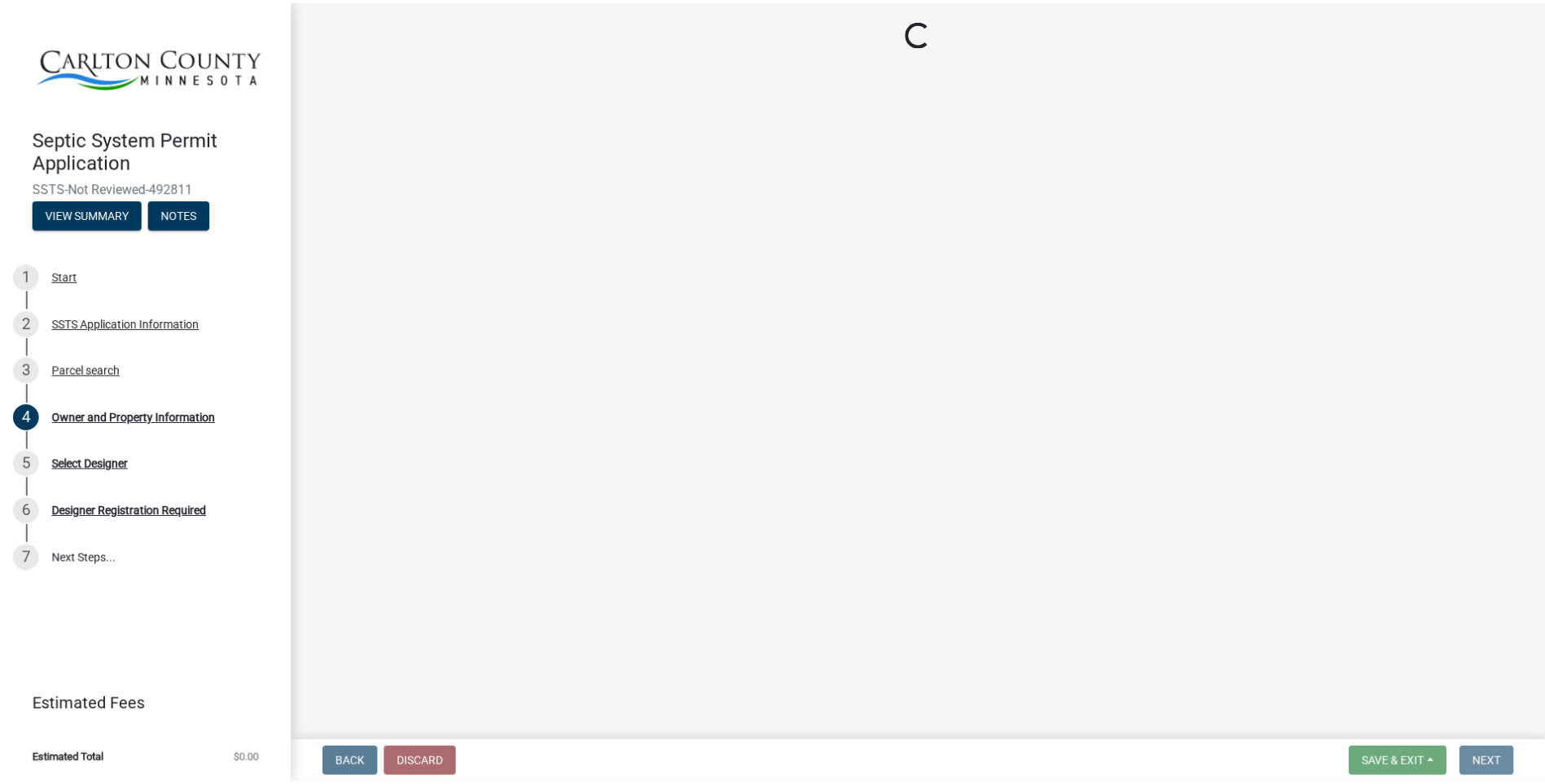
scroll to position [0, 0]
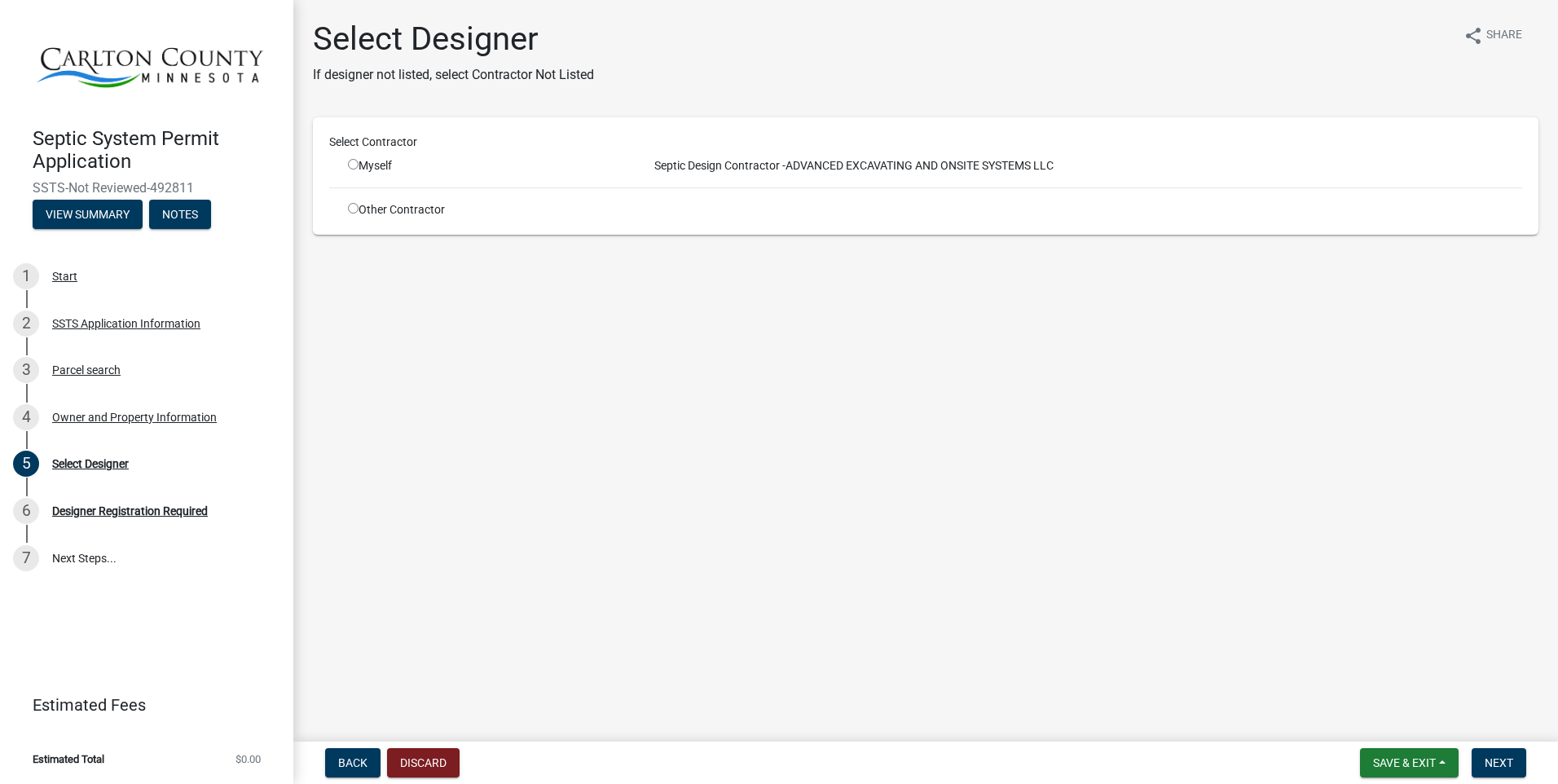
click at [352, 162] on input "radio" at bounding box center [352, 164] width 11 height 11
radio input "true"
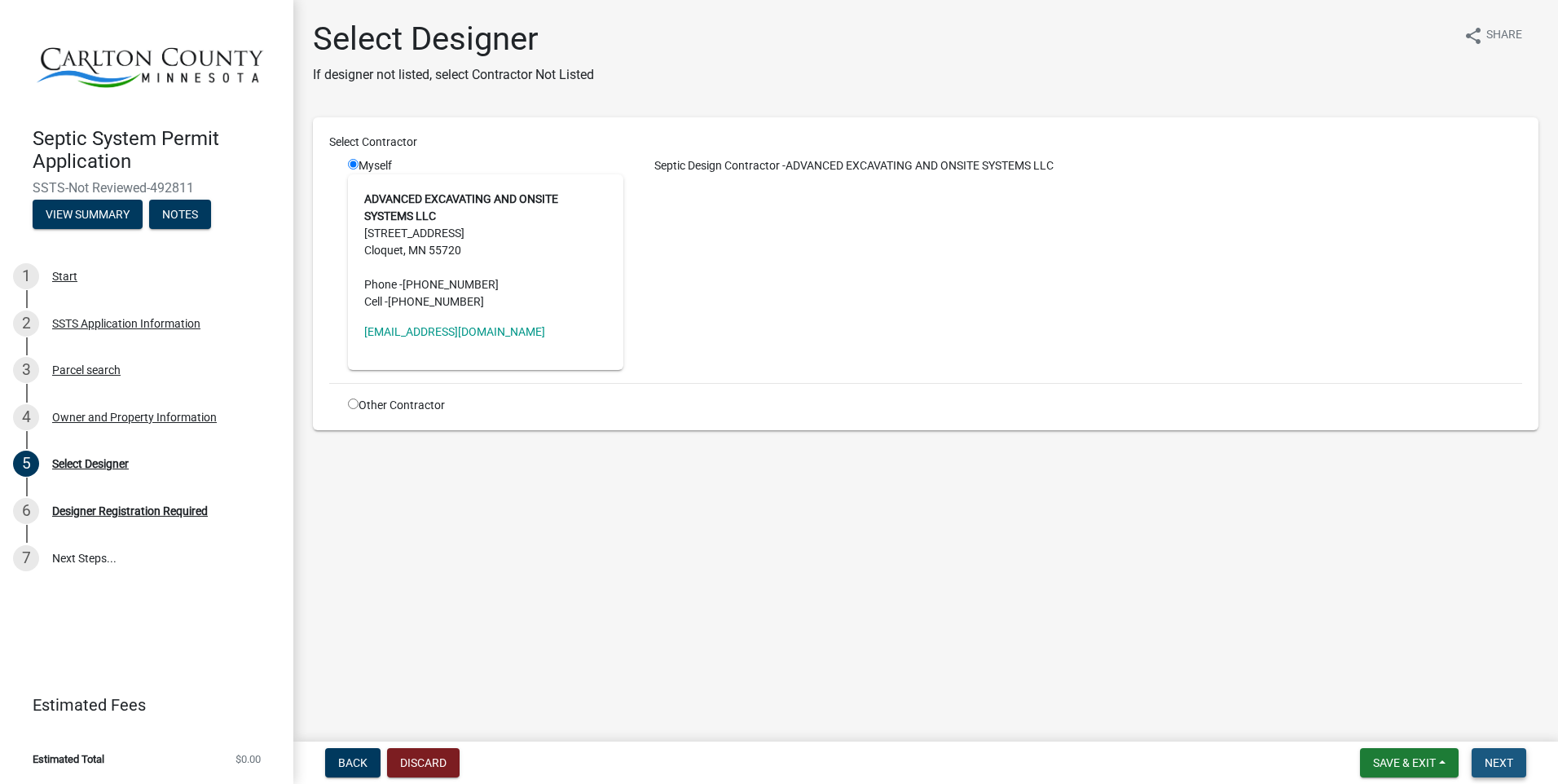
click at [1508, 761] on span "Next" at bounding box center [1498, 762] width 28 height 13
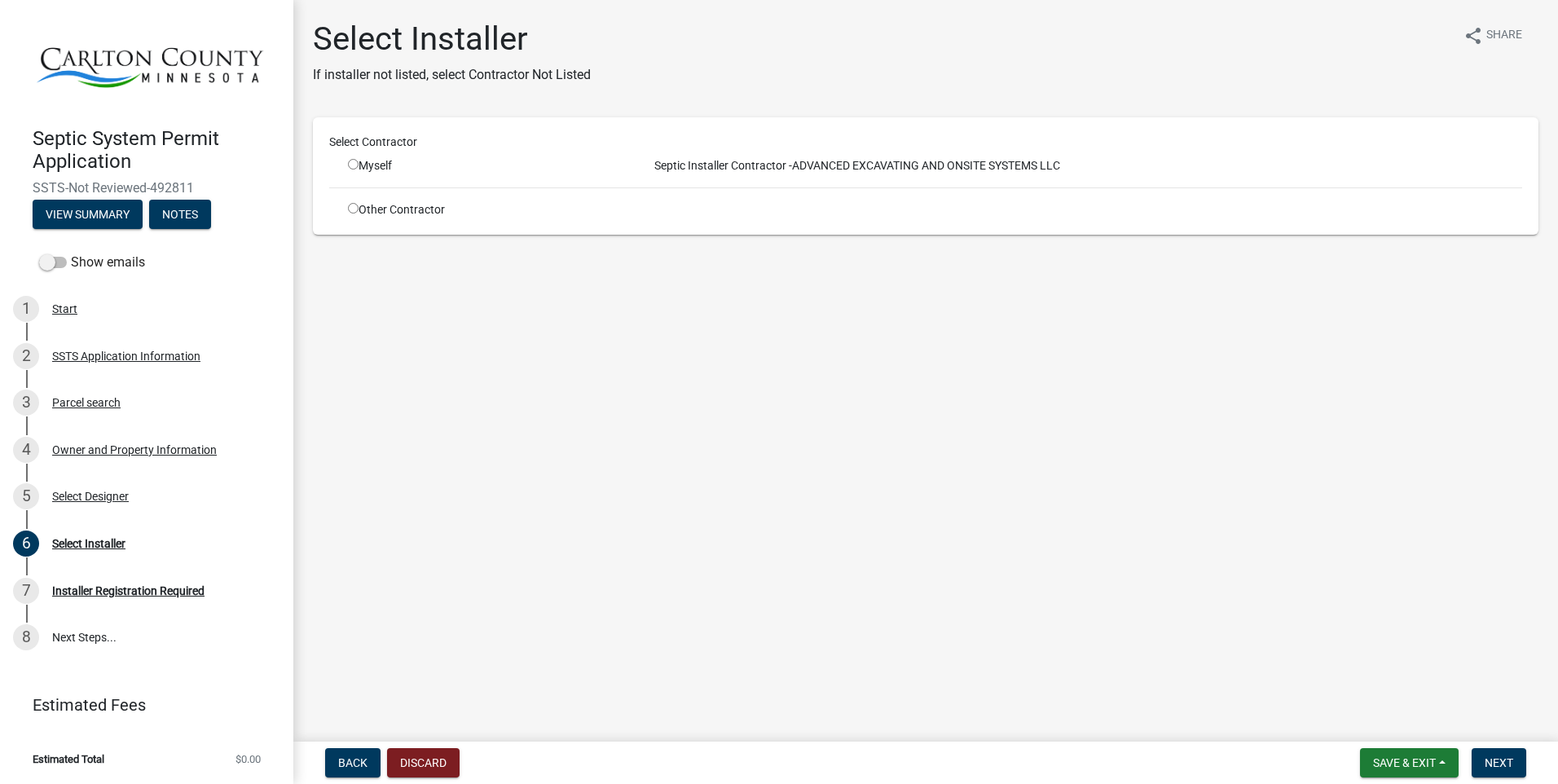
click at [352, 165] on input "radio" at bounding box center [352, 164] width 11 height 11
radio input "true"
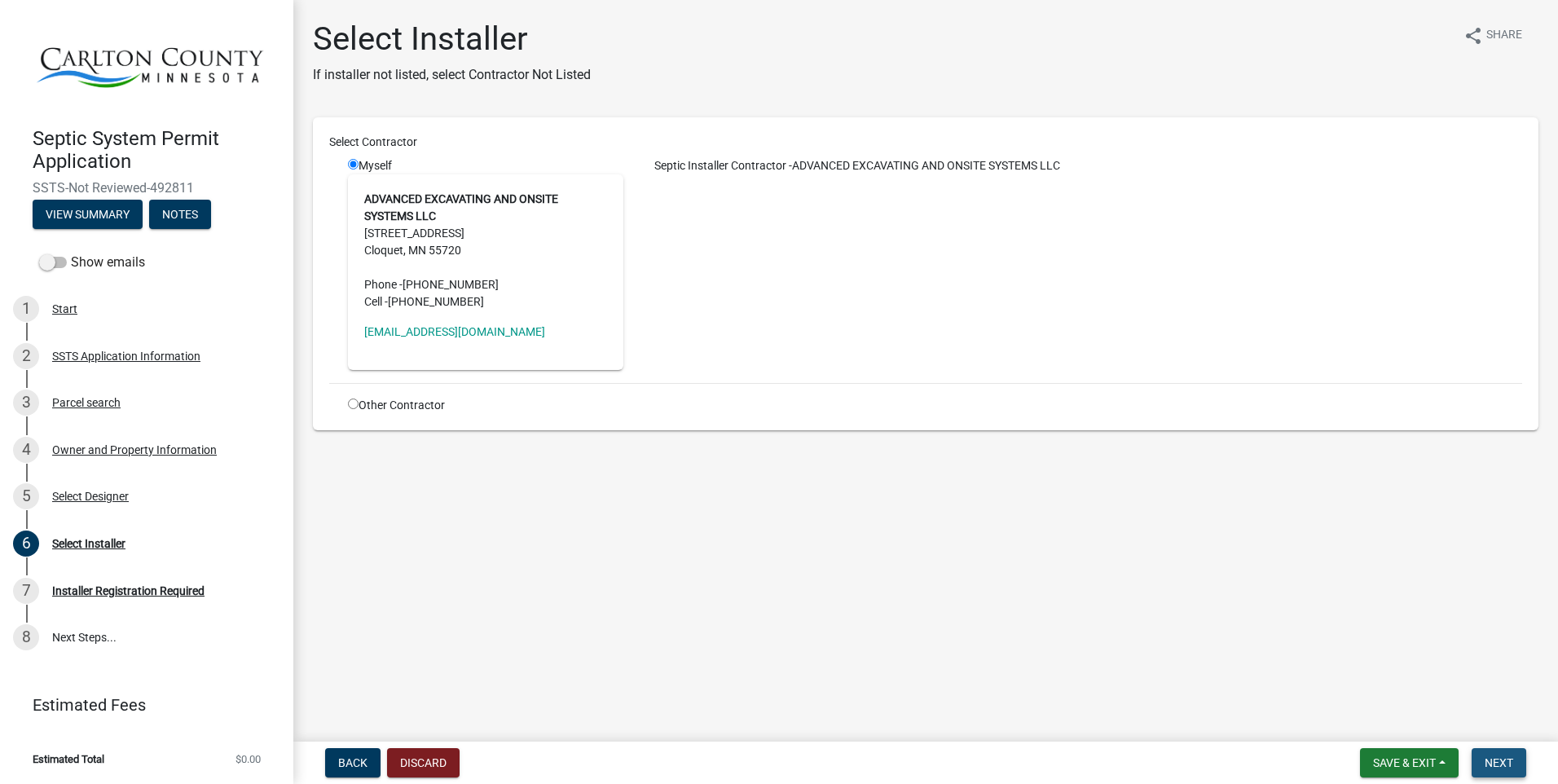
click at [1507, 765] on span "Next" at bounding box center [1498, 762] width 28 height 13
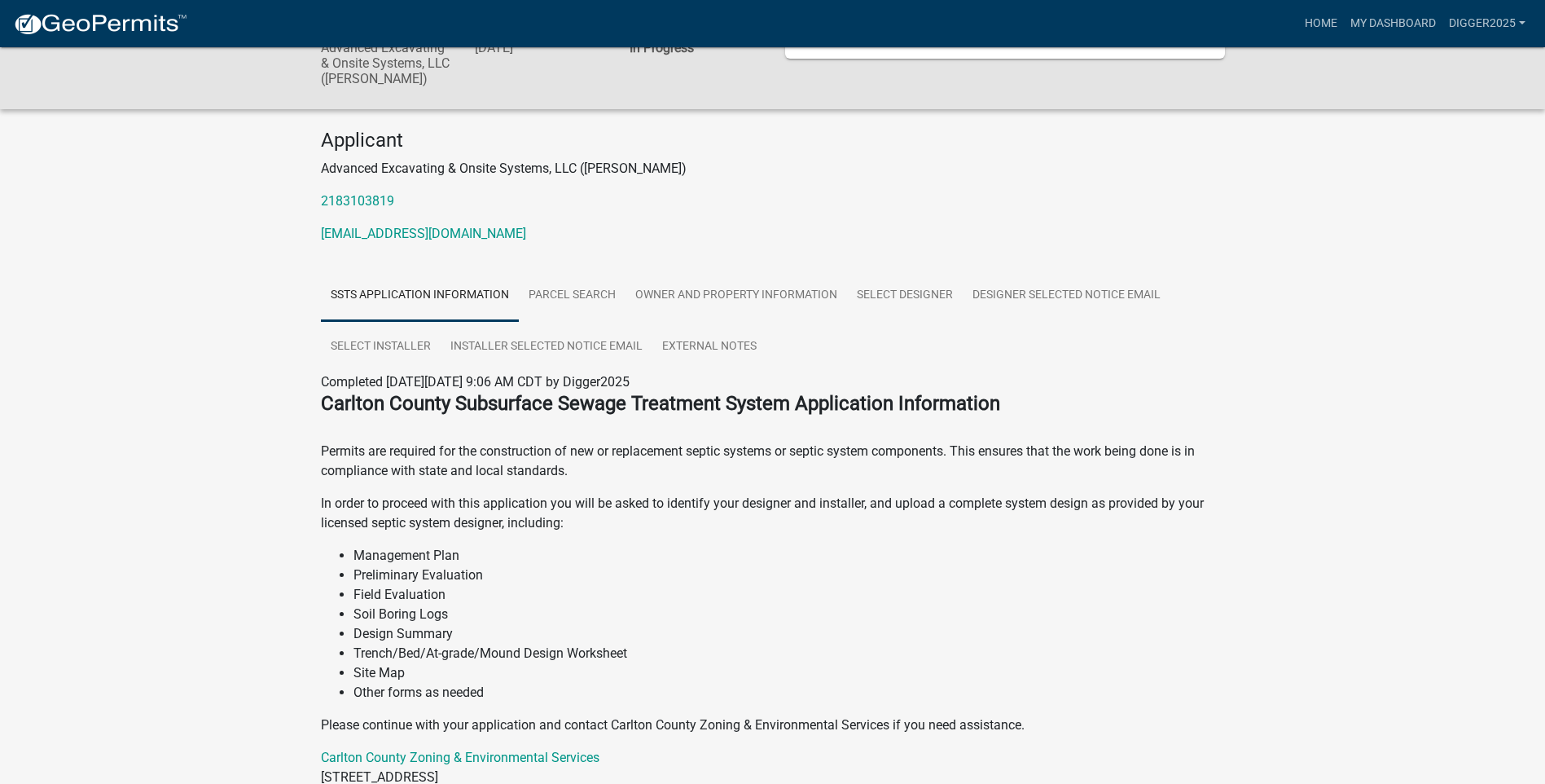
scroll to position [105, 0]
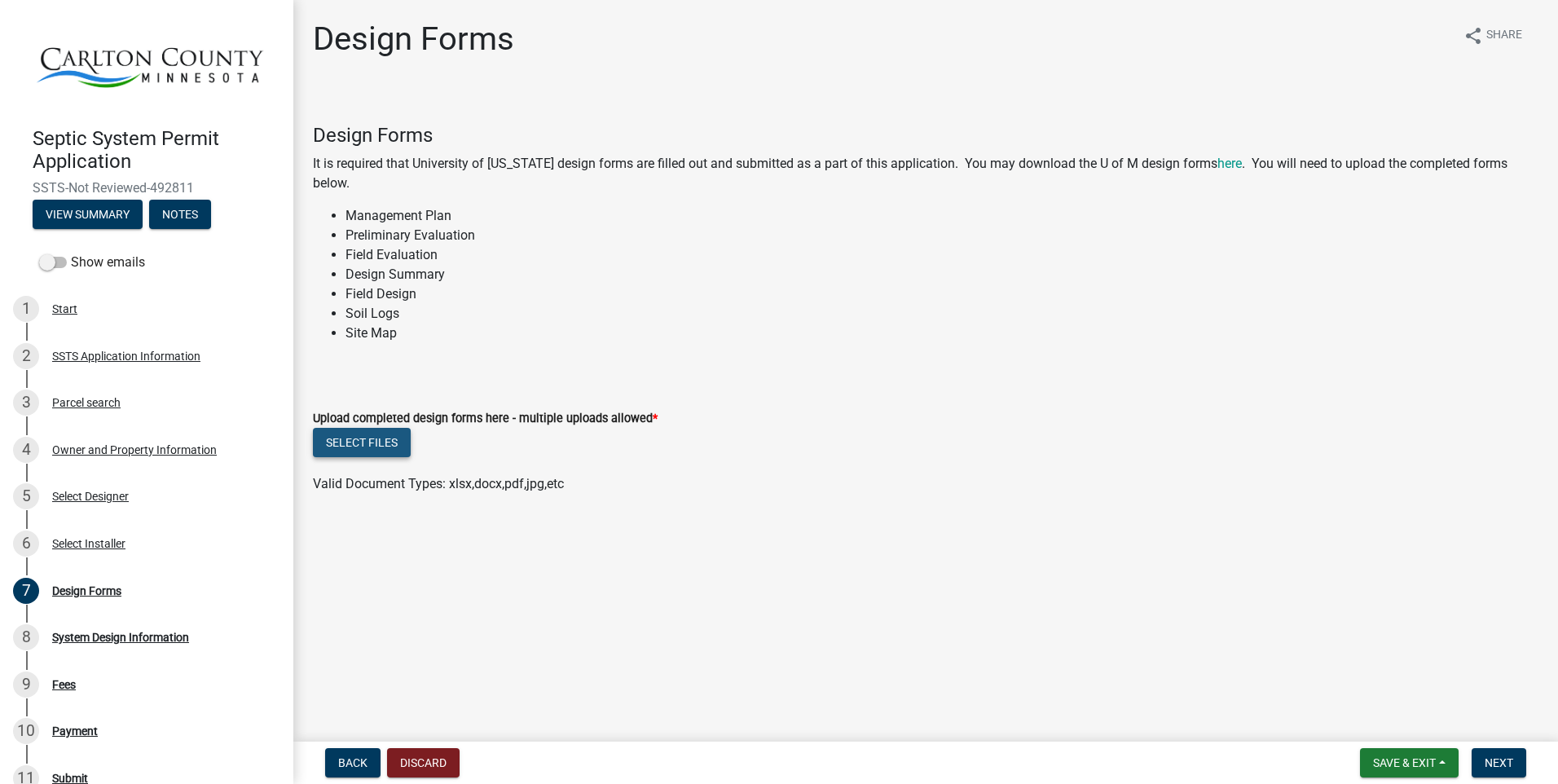
click at [373, 441] on button "Select files" at bounding box center [361, 442] width 98 height 29
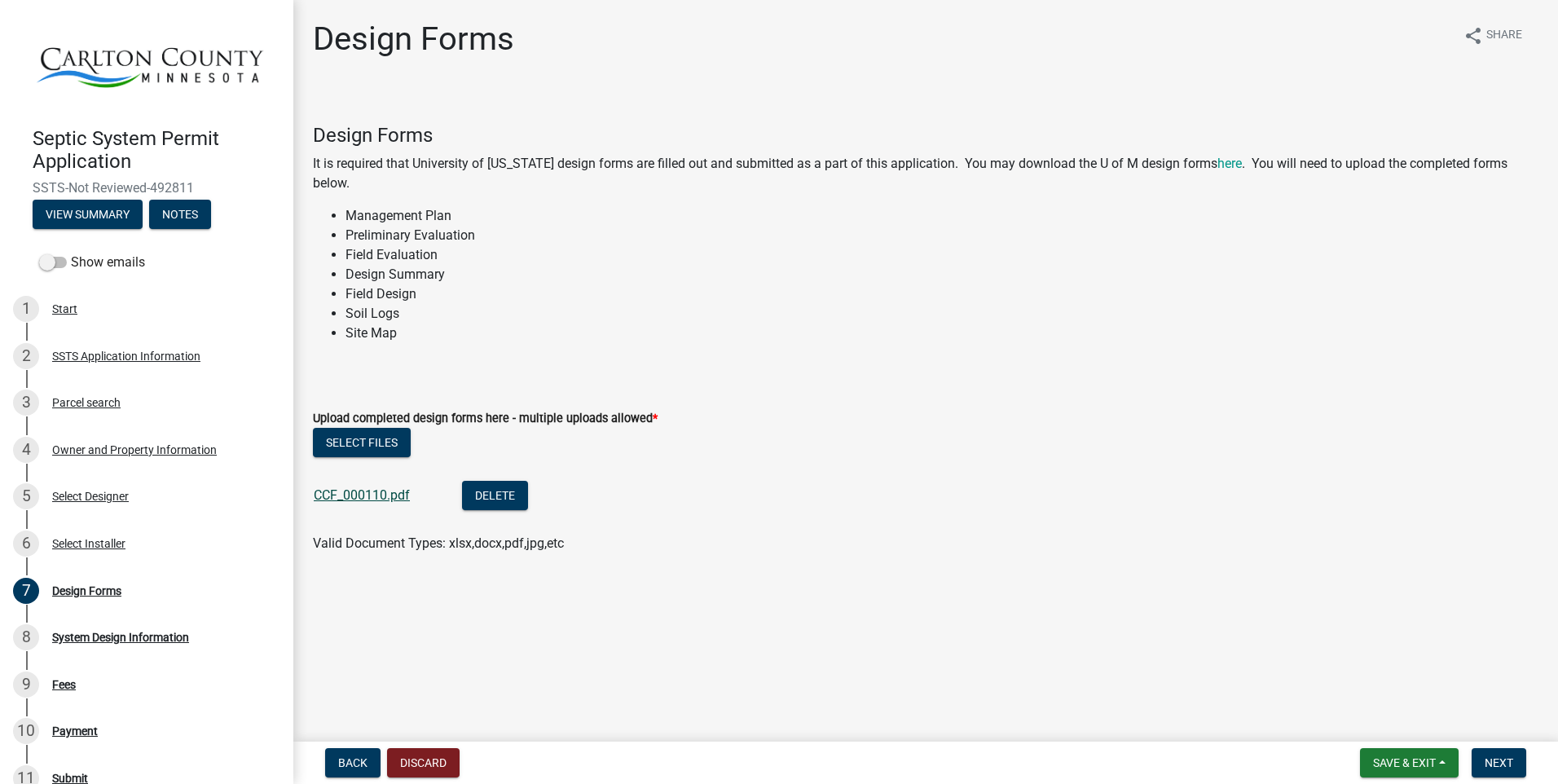
click at [354, 495] on link "CCF_000110.pdf" at bounding box center [361, 495] width 96 height 15
click at [1490, 756] on span "Next" at bounding box center [1498, 762] width 28 height 13
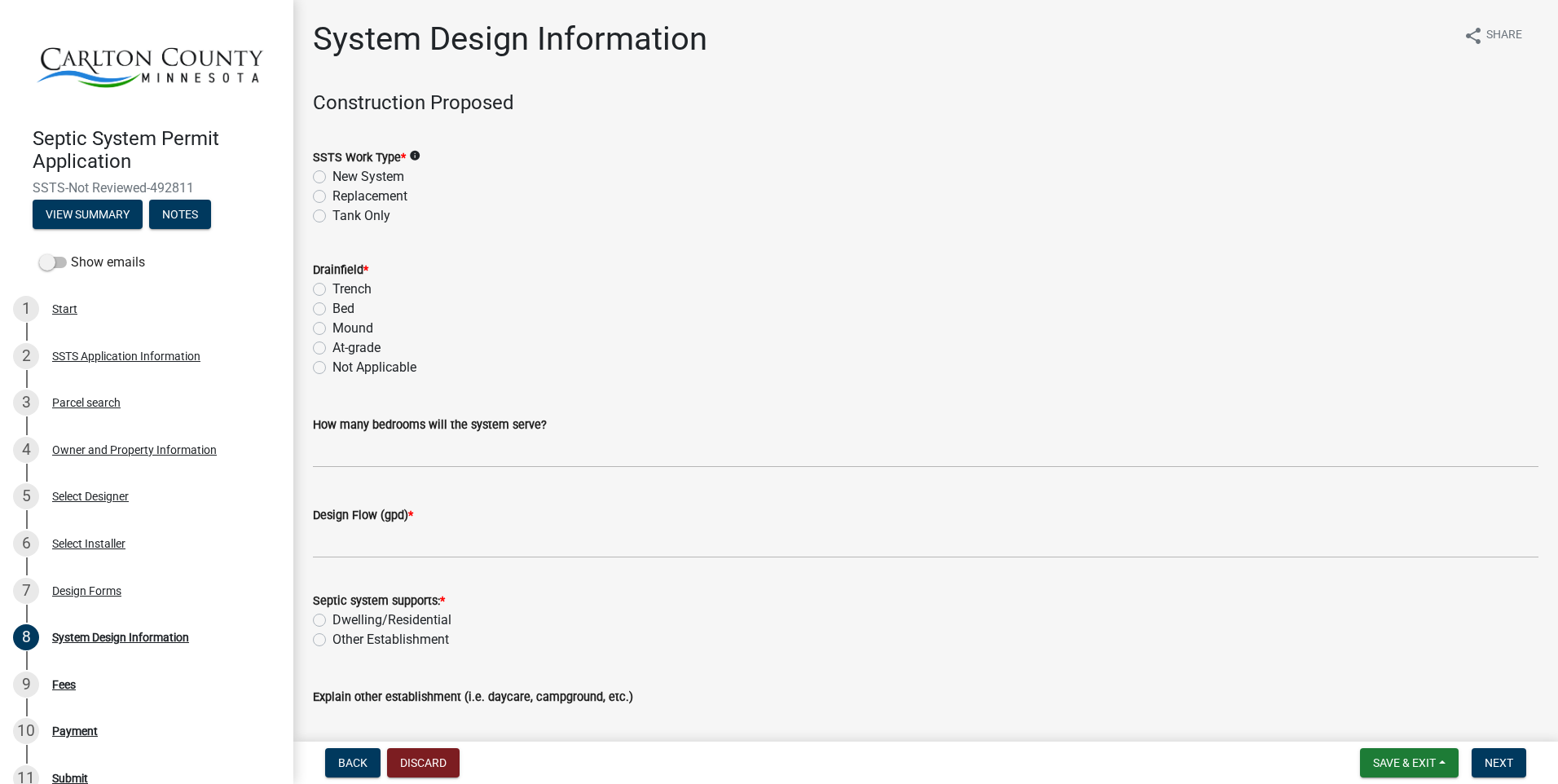
click at [332, 193] on label "Replacement" at bounding box center [369, 196] width 75 height 19
click at [332, 193] on input "Replacement" at bounding box center [337, 192] width 11 height 11
radio input "true"
click at [332, 364] on label "Not Applicable" at bounding box center [374, 367] width 84 height 19
click at [332, 364] on input "Not Applicable" at bounding box center [337, 362] width 11 height 11
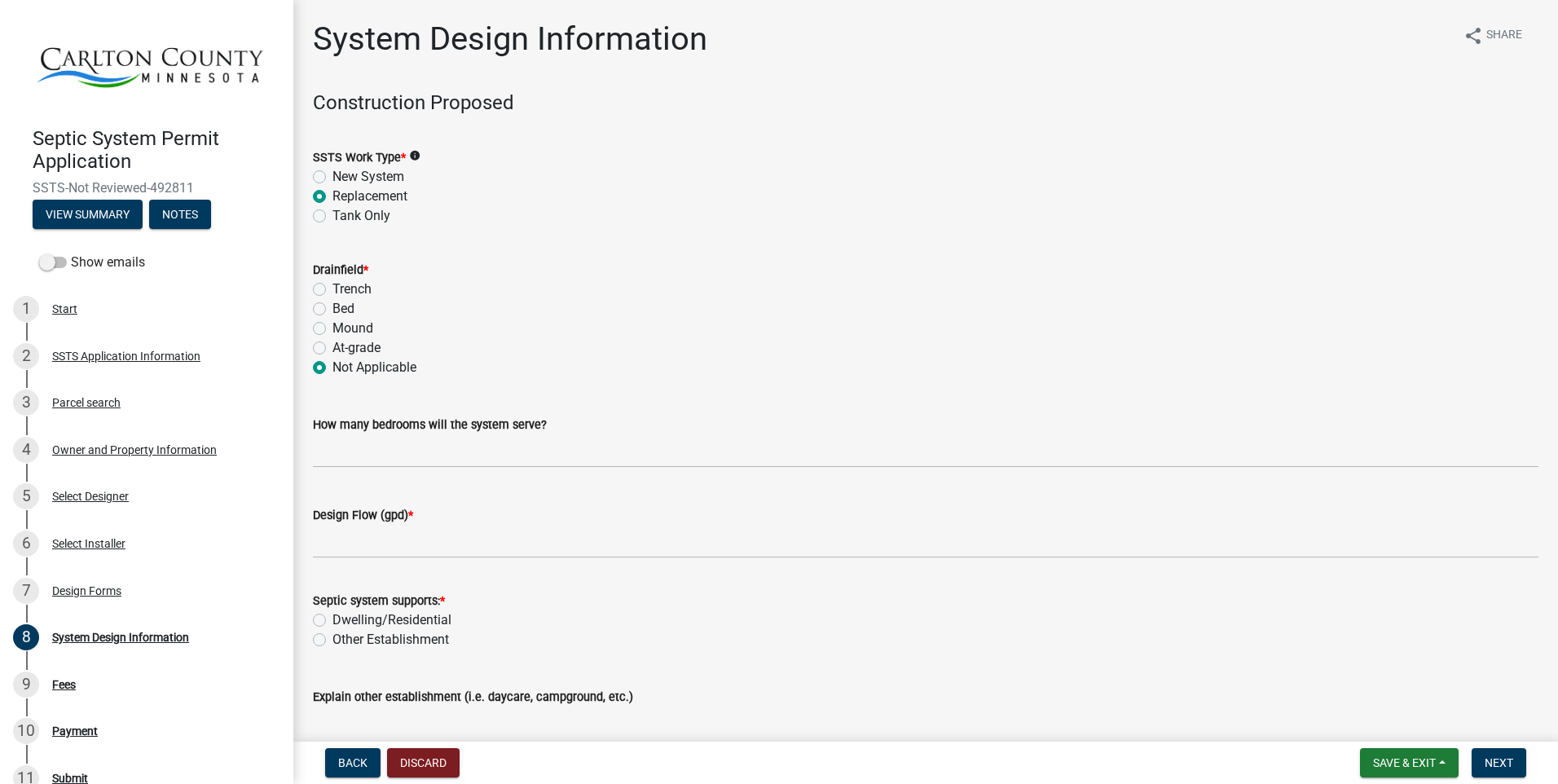
radio input "true"
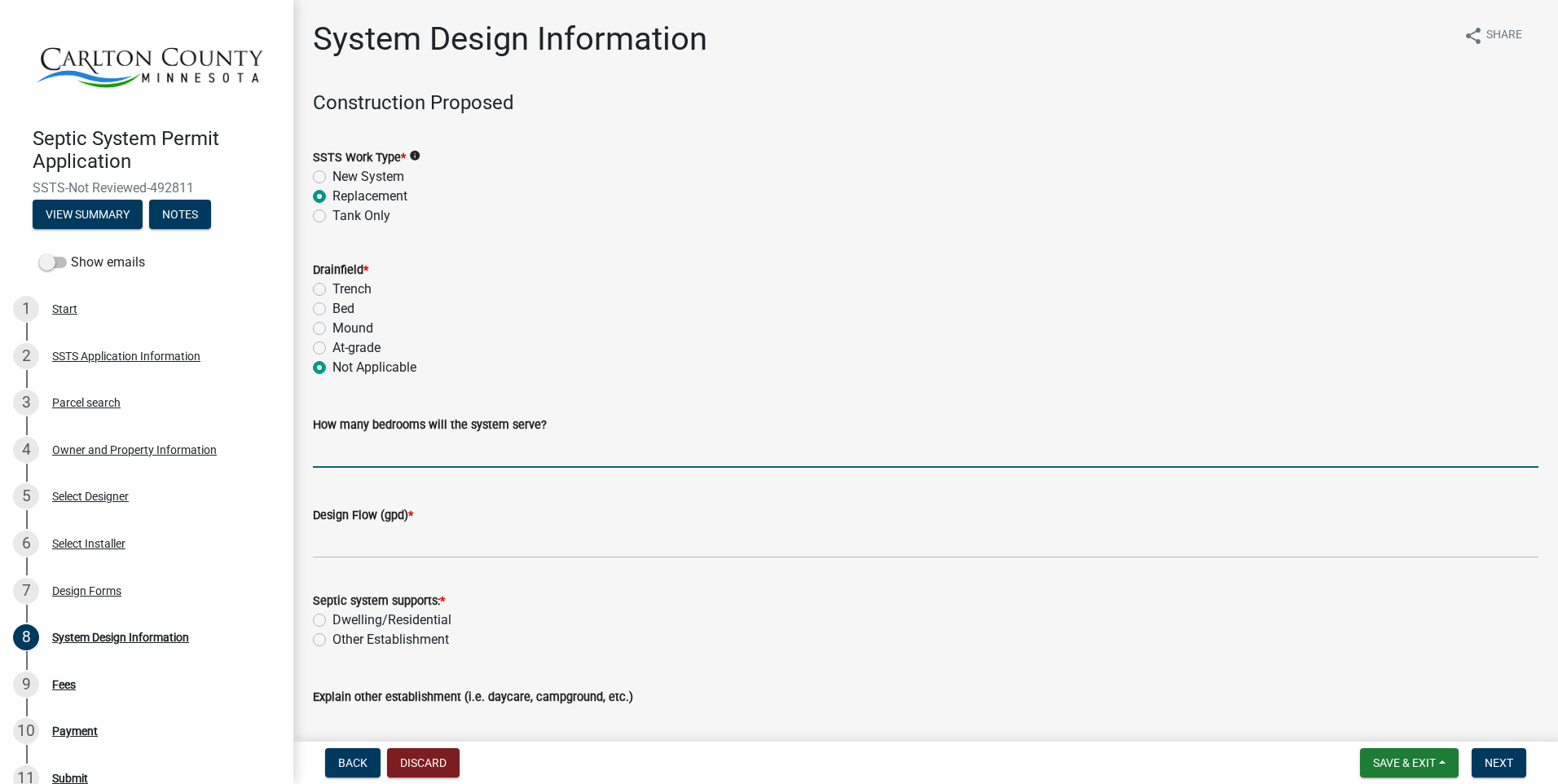
click at [372, 449] on input "text" at bounding box center [926, 451] width 1226 height 34
type input "3"
type input "450"
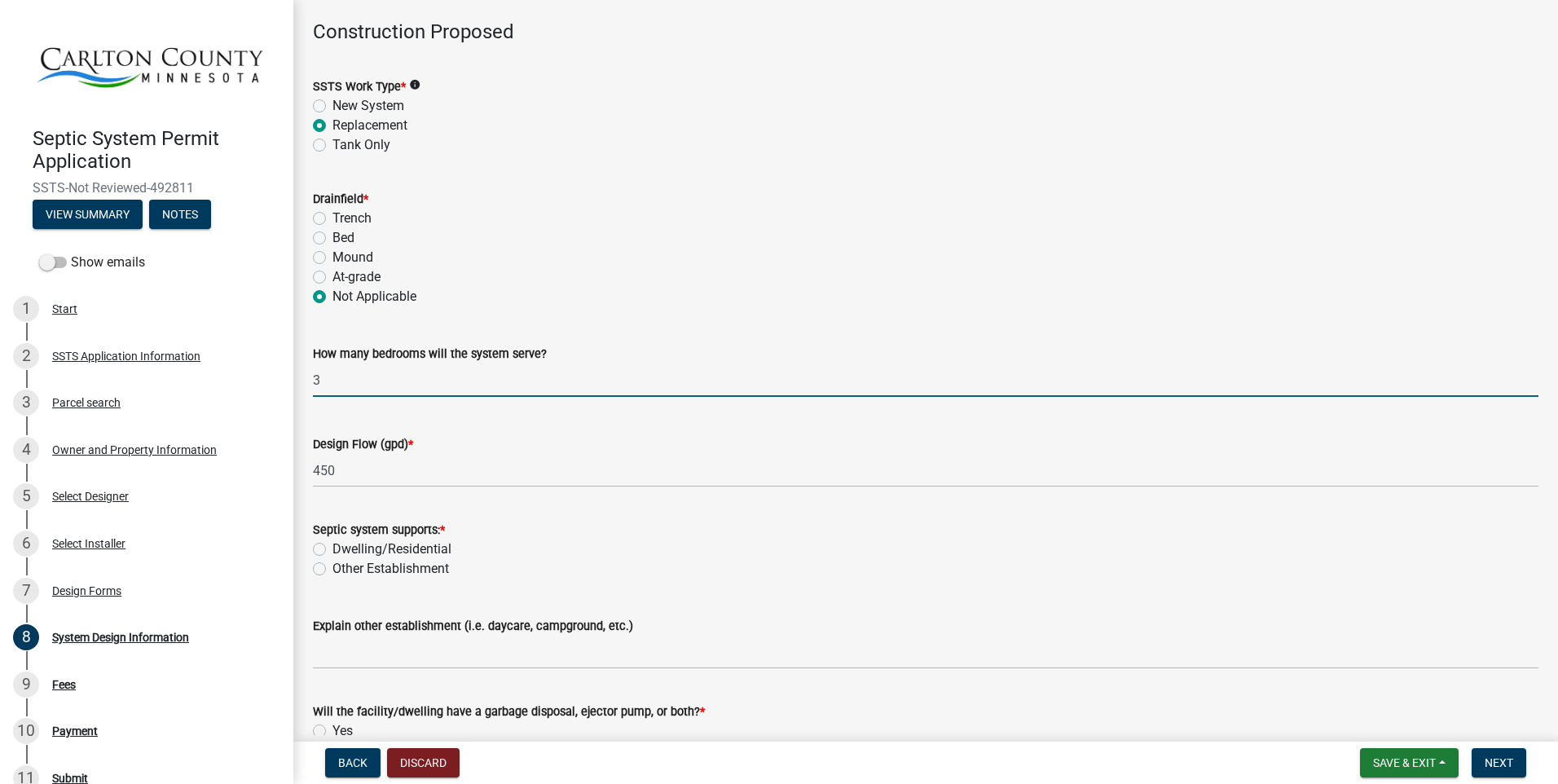
scroll to position [163, 0]
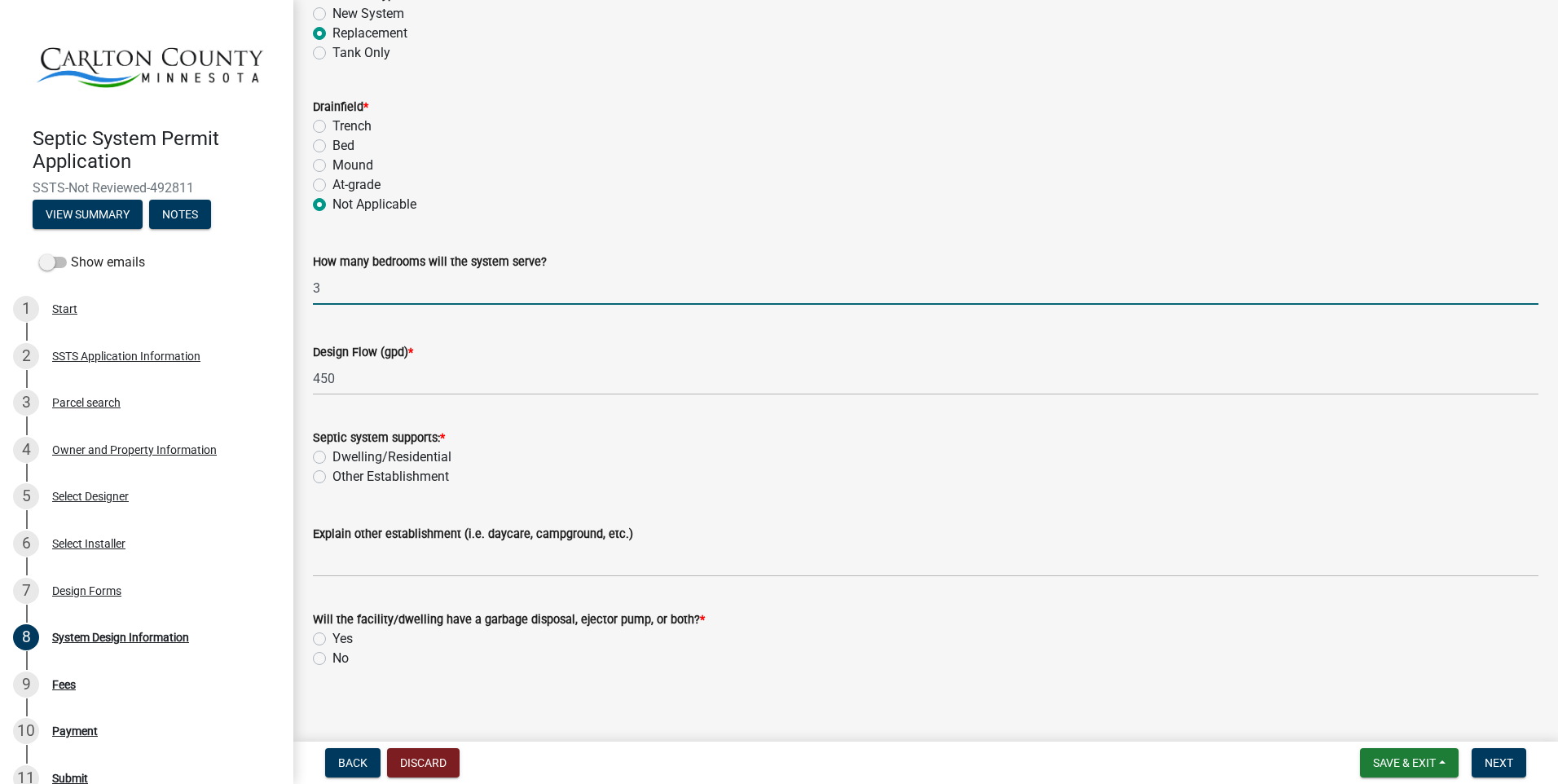
click at [332, 453] on label "Dwelling/Residential" at bounding box center [391, 457] width 119 height 19
click at [332, 453] on input "Dwelling/Residential" at bounding box center [337, 452] width 11 height 11
radio input "true"
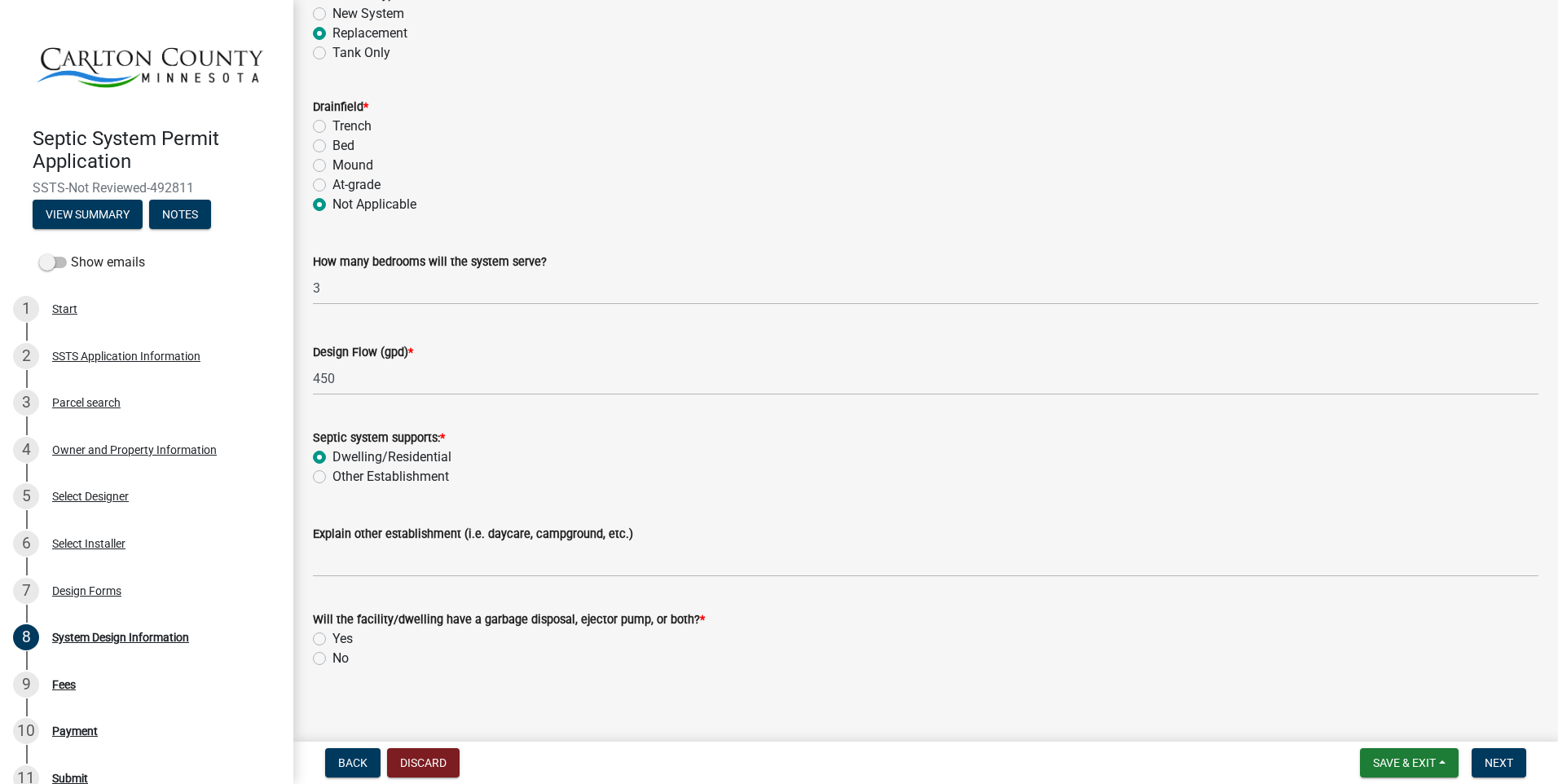
scroll to position [174, 0]
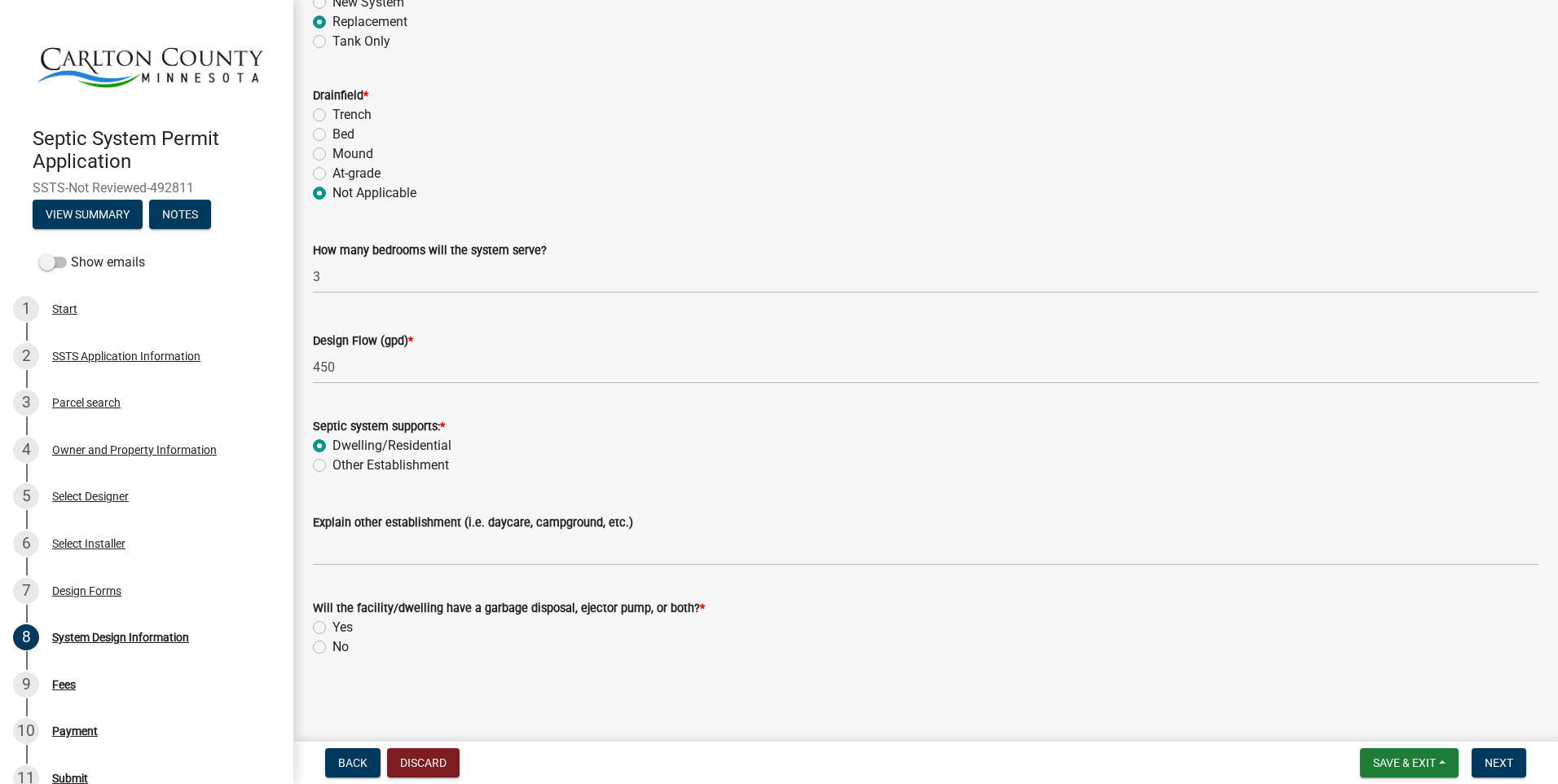
click at [332, 646] on label "No" at bounding box center [340, 647] width 16 height 19
click at [332, 646] on input "No" at bounding box center [337, 642] width 11 height 11
radio input "true"
click at [1498, 759] on span "Next" at bounding box center [1498, 762] width 28 height 13
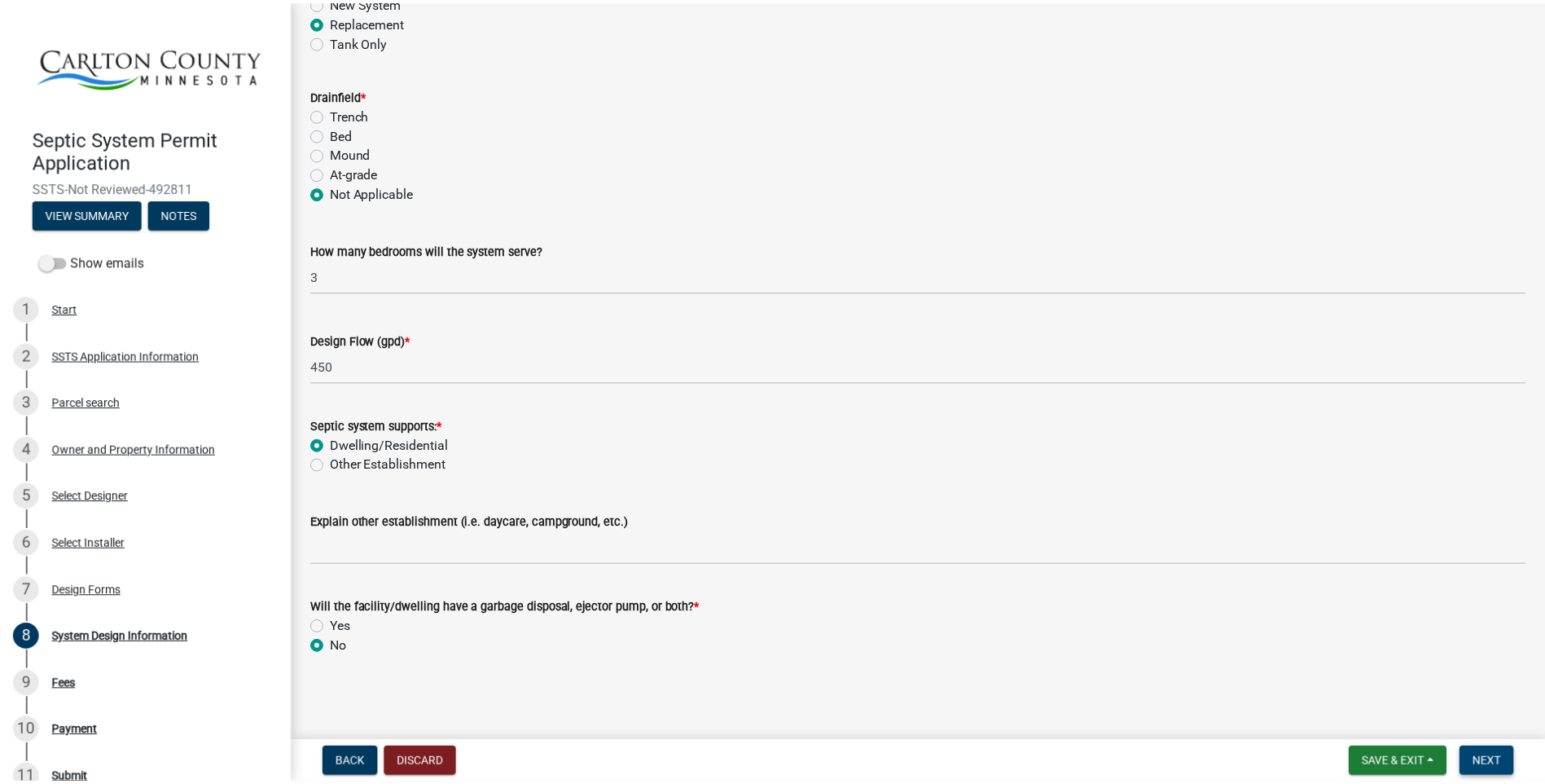
scroll to position [0, 0]
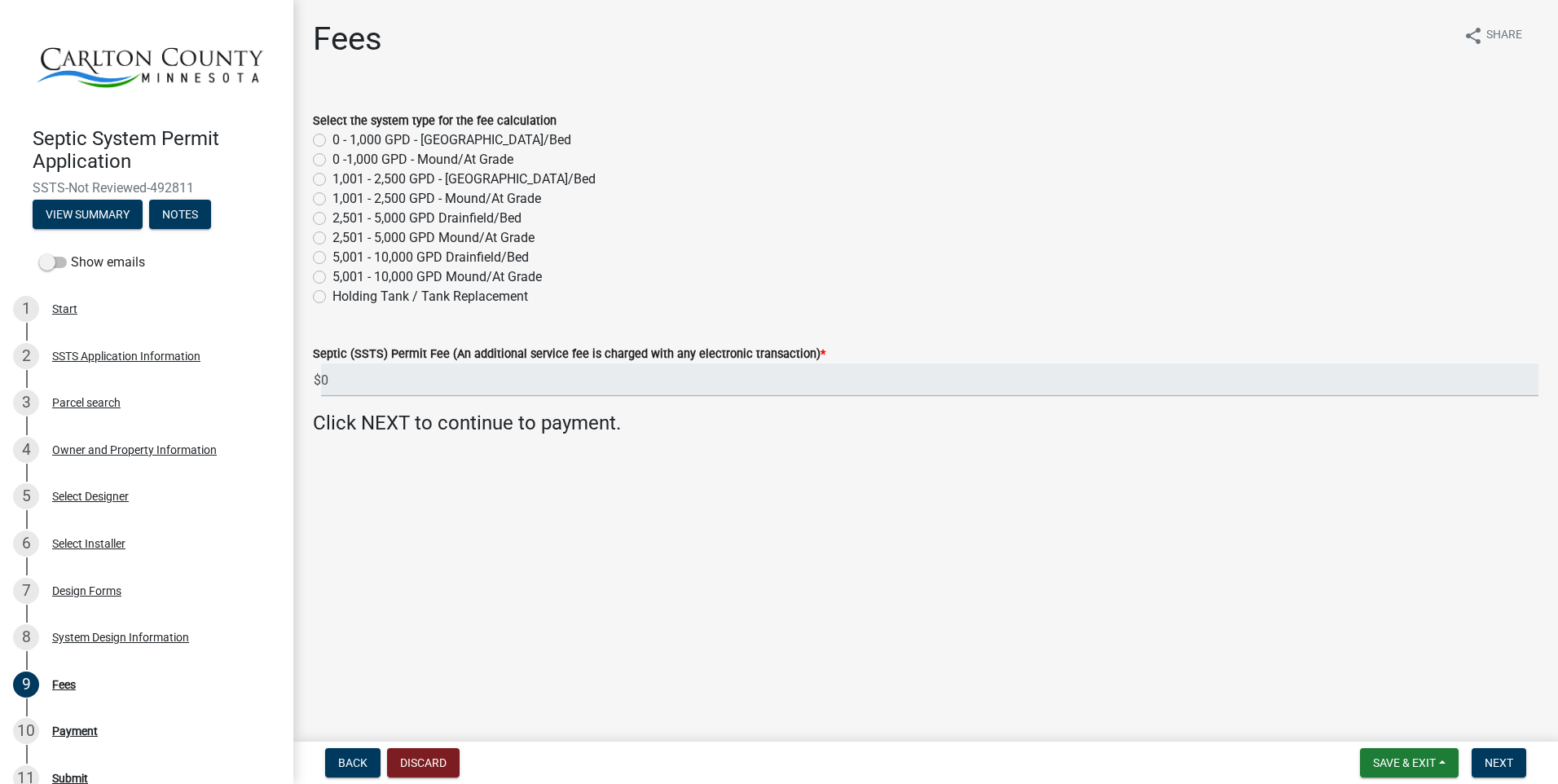
click at [332, 295] on label "Holding Tank / Tank Replacement" at bounding box center [430, 296] width 196 height 19
click at [332, 295] on input "Holding Tank / Tank Replacement" at bounding box center [337, 291] width 11 height 11
radio input "true"
click at [1498, 763] on span "Next" at bounding box center [1498, 762] width 28 height 13
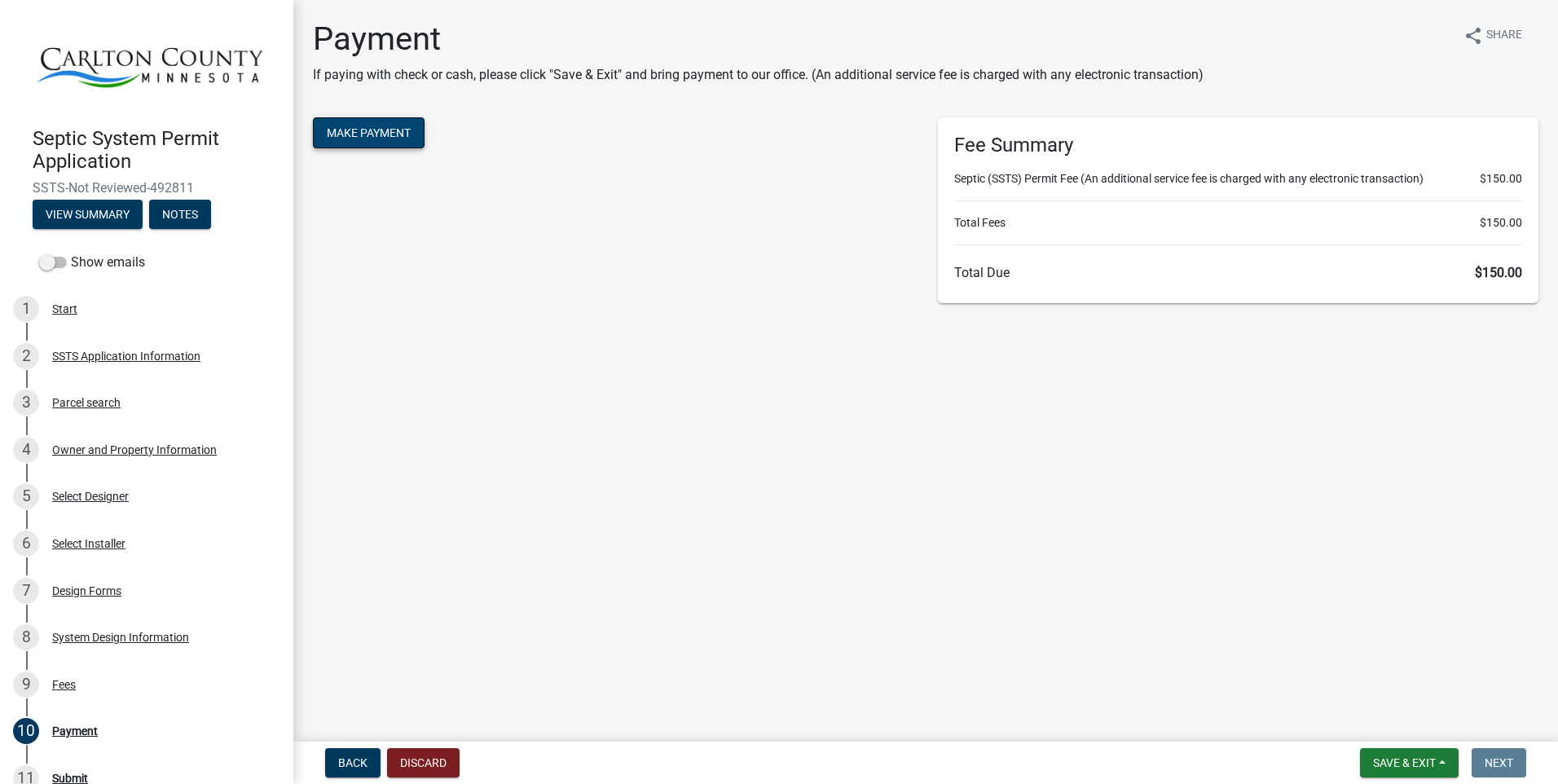
click at [367, 131] on button "Make Payment" at bounding box center [368, 133] width 111 height 31
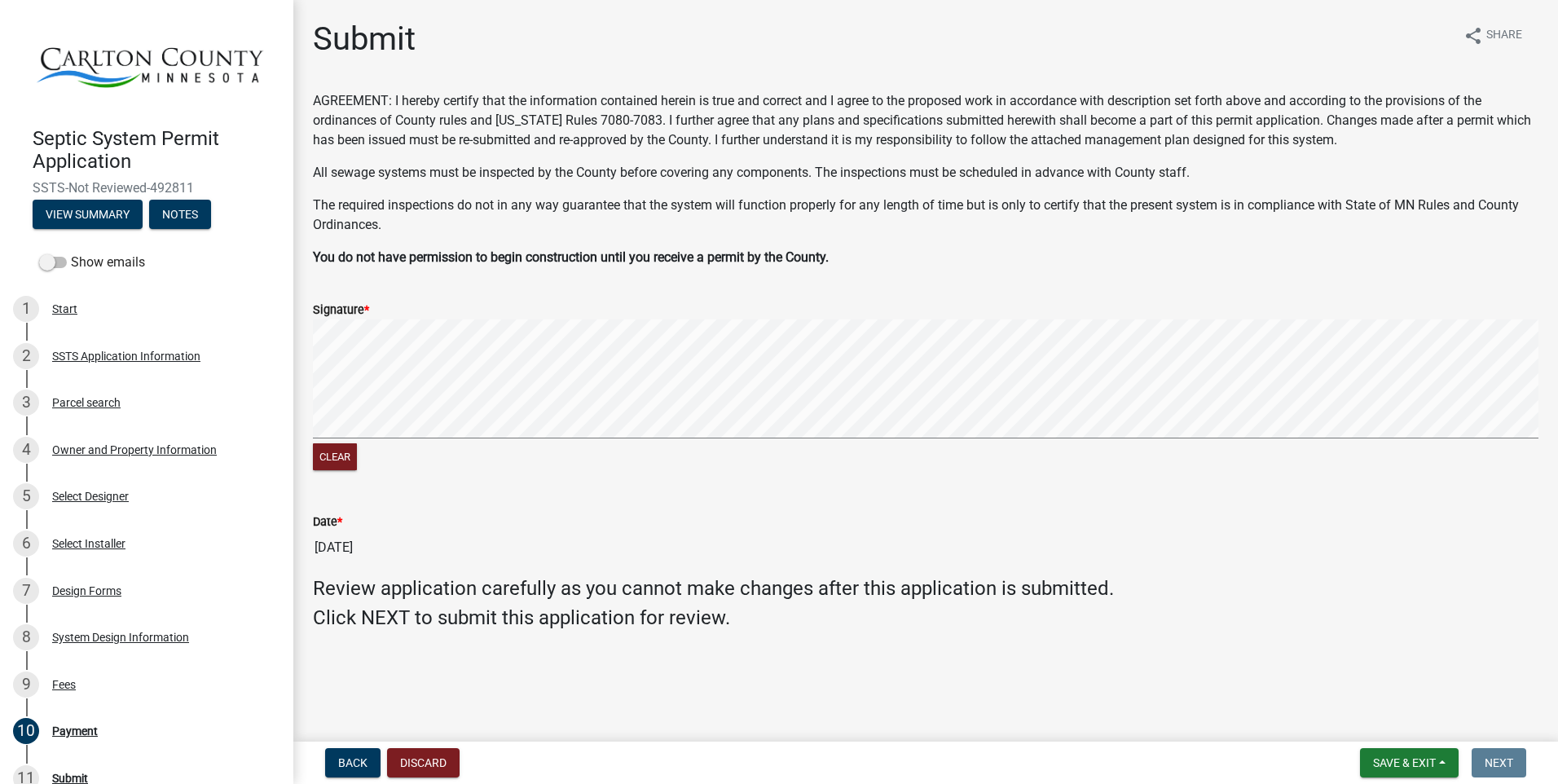
click at [390, 306] on div "Signature *" at bounding box center [926, 310] width 1226 height 19
click at [1495, 758] on span "Next" at bounding box center [1498, 762] width 28 height 13
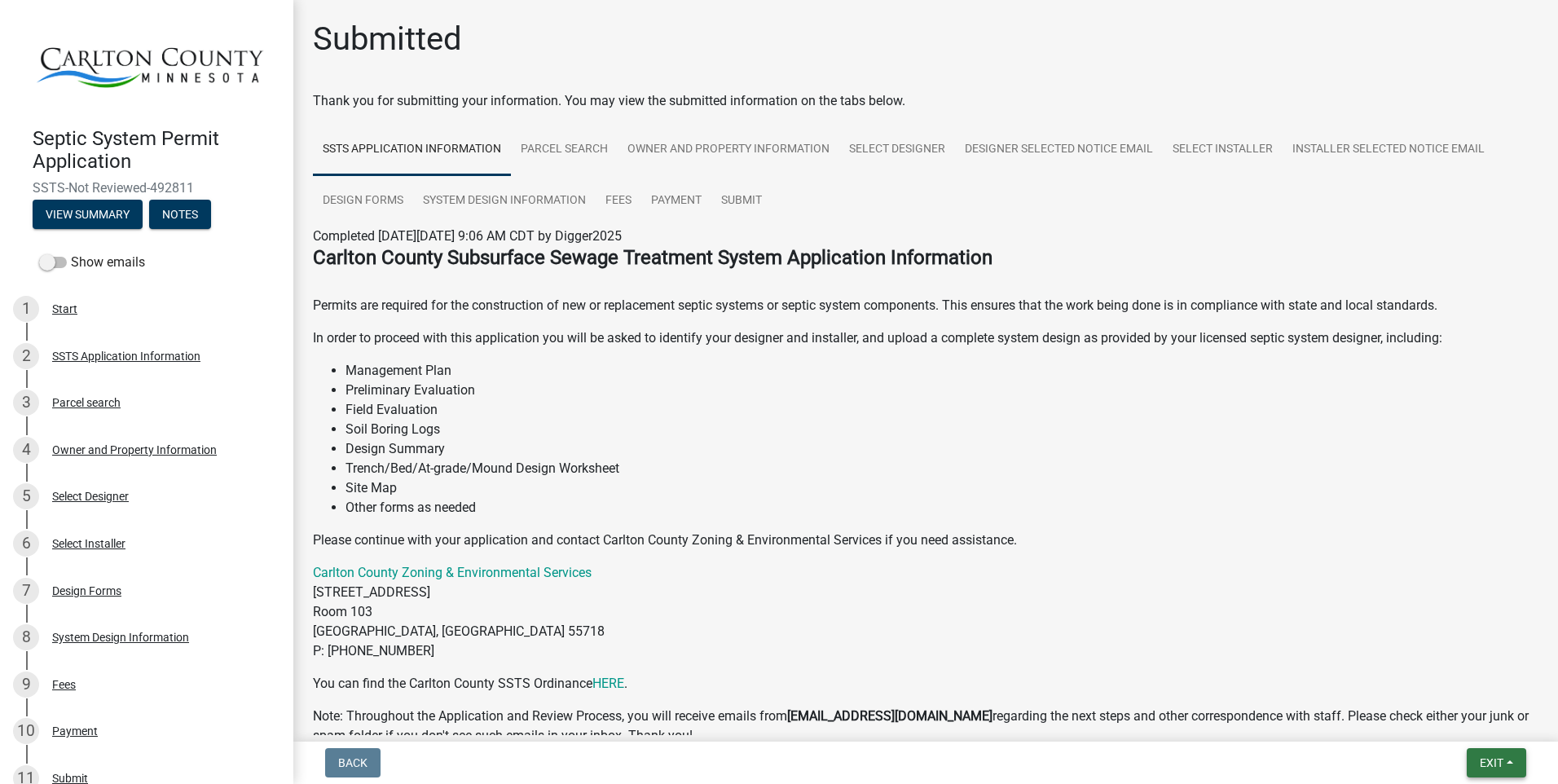
click at [1499, 763] on span "Exit" at bounding box center [1491, 762] width 23 height 13
click at [1440, 722] on button "Save & Exit" at bounding box center [1460, 720] width 131 height 39
